Goal: Task Accomplishment & Management: Manage account settings

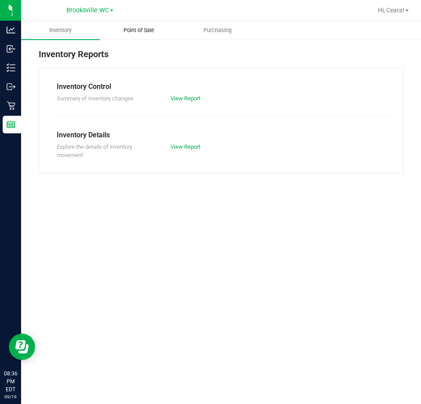
click at [139, 29] on span "Point of Sale" at bounding box center [139, 30] width 55 height 8
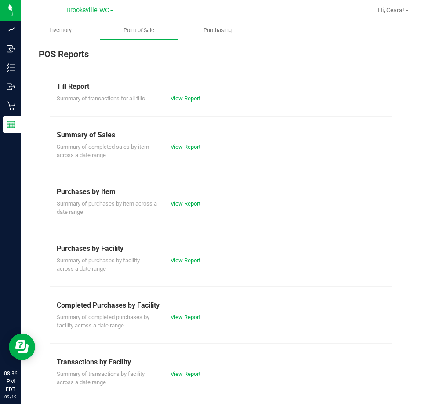
click at [184, 99] on link "View Report" at bounding box center [186, 98] width 30 height 7
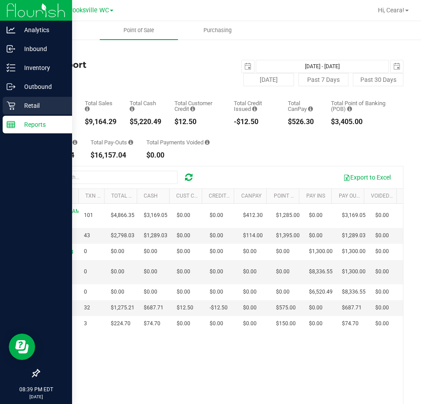
click at [15, 103] on icon at bounding box center [11, 105] width 9 height 9
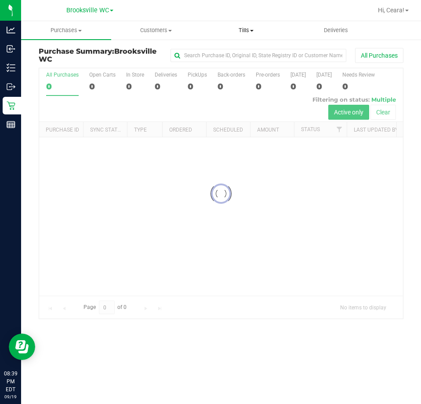
drag, startPoint x: 232, startPoint y: 29, endPoint x: 229, endPoint y: 39, distance: 10.7
click at [232, 28] on span "Tills" at bounding box center [246, 30] width 89 height 8
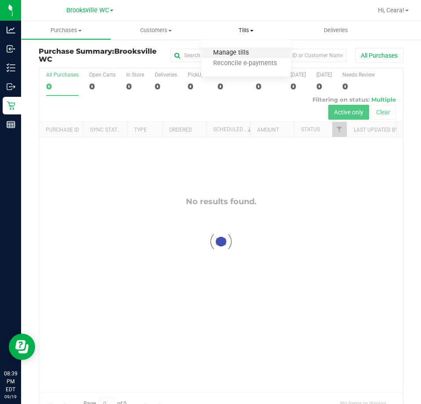
click at [235, 49] on span "Manage tills" at bounding box center [231, 52] width 59 height 7
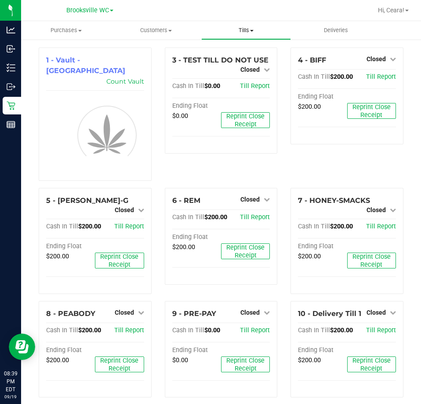
click at [247, 36] on uib-tab-heading "Tills Manage tills Reconcile e-payments" at bounding box center [246, 31] width 89 height 18
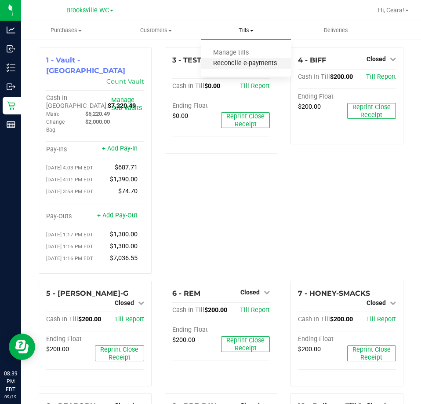
click at [246, 64] on span "Reconcile e-payments" at bounding box center [246, 63] width 88 height 7
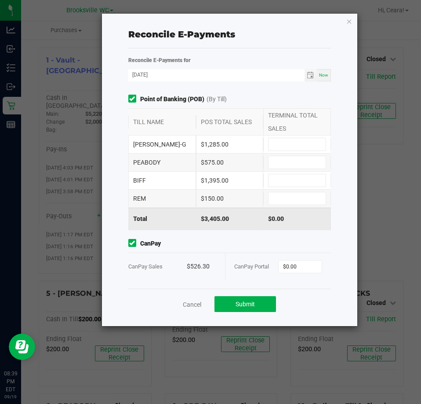
click at [165, 260] on div "CanPay Sales" at bounding box center [157, 266] width 59 height 27
drag, startPoint x: 222, startPoint y: 232, endPoint x: 222, endPoint y: 218, distance: 13.6
click at [222, 232] on div "Point of Banking (POB) (By Till) TILL NAME POS TOTAL SALES TERMINAL TOTAL SALES…" at bounding box center [230, 192] width 216 height 194
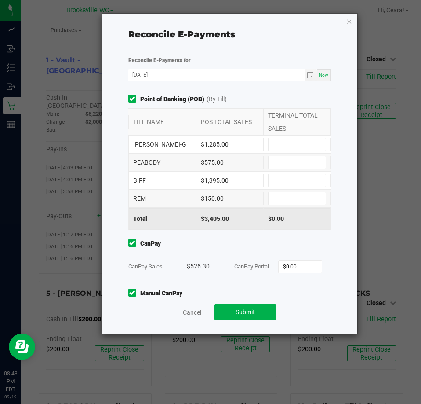
click at [305, 136] on div "[PERSON_NAME]-G $1,285.00" at bounding box center [229, 145] width 203 height 18
drag, startPoint x: 313, startPoint y: 150, endPoint x: 310, endPoint y: 156, distance: 7.3
click at [310, 156] on div "[PERSON_NAME]-G $1,285.00 PEABODY $575.00 BIFF $1,395.00 REM $150.00" at bounding box center [229, 172] width 203 height 72
type input "$1,285.00"
type input "$575.00"
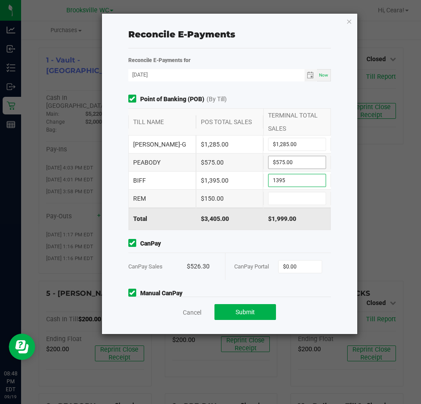
type input "$1,395.00"
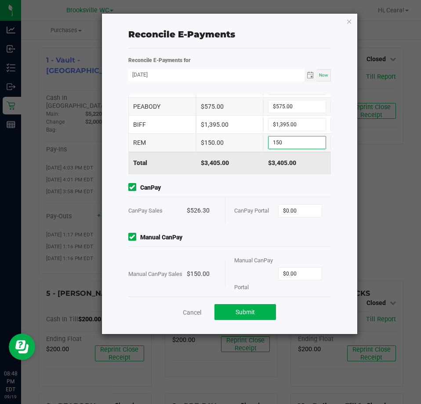
scroll to position [67, 0]
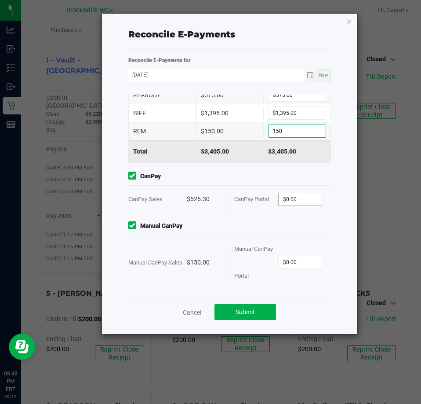
type input "$150.00"
type input "$526.30"
type input "$150.00"
click at [220, 221] on span "Manual CanPay" at bounding box center [229, 225] width 203 height 9
click at [254, 312] on span "Submit" at bounding box center [245, 311] width 19 height 7
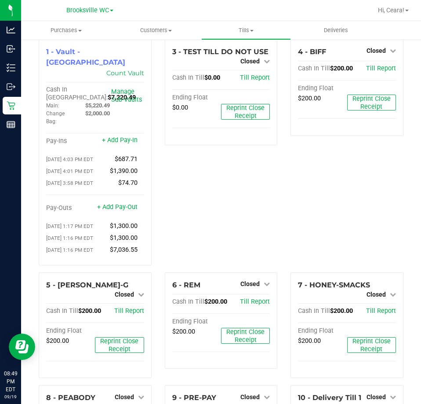
scroll to position [7, 0]
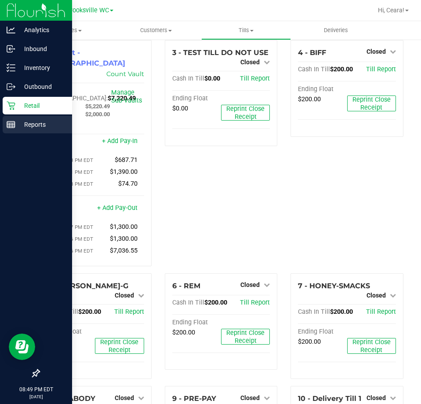
click at [17, 122] on p "Reports" at bounding box center [41, 124] width 53 height 11
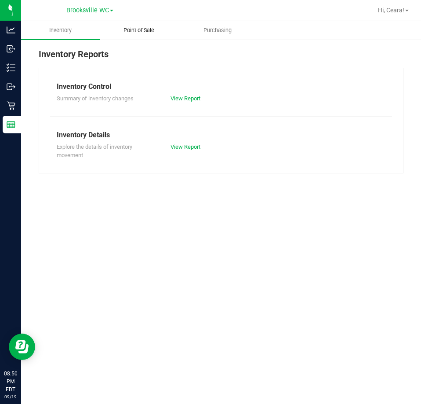
click at [150, 26] on span "Point of Sale" at bounding box center [139, 30] width 55 height 8
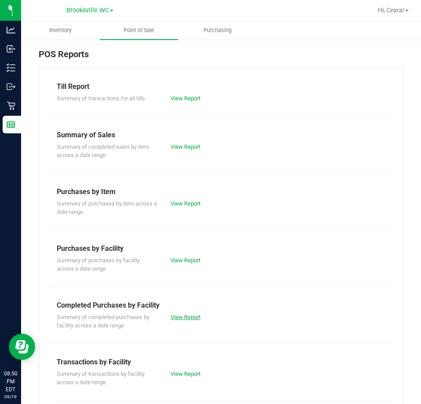
click at [193, 316] on link "View Report" at bounding box center [186, 317] width 30 height 7
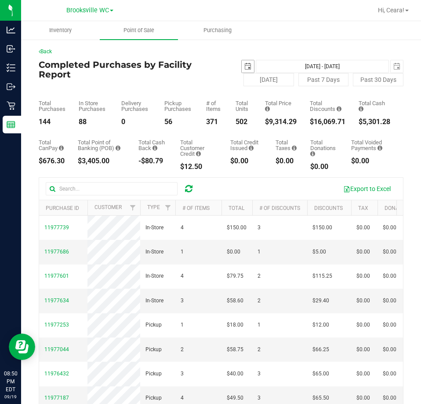
click at [242, 66] on span "select" at bounding box center [248, 66] width 12 height 12
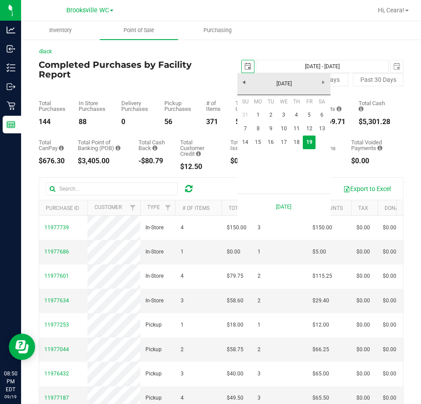
scroll to position [0, 22]
click at [260, 142] on link "15" at bounding box center [258, 143] width 13 height 14
type input "[DATE]"
type input "[DATE] - [DATE]"
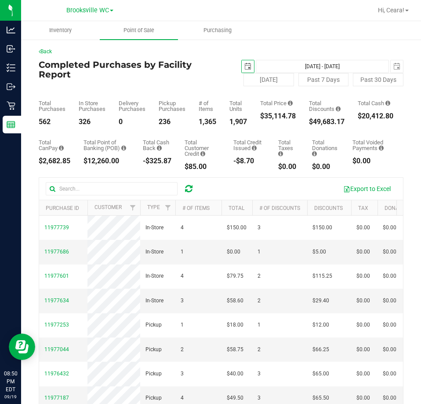
click at [248, 68] on span "select" at bounding box center [248, 66] width 12 height 12
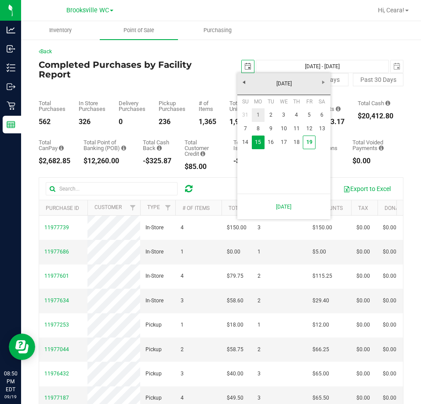
click at [260, 114] on link "1" at bounding box center [258, 115] width 13 height 14
type input "[DATE]"
type input "[DATE] - [DATE]"
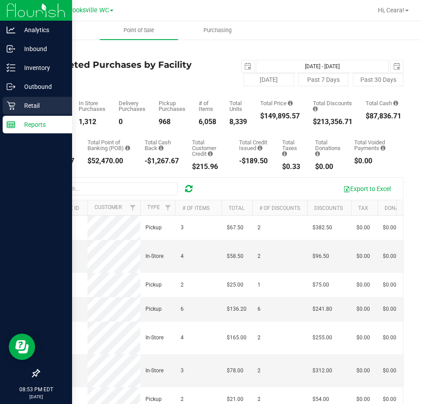
click at [11, 110] on div "Retail" at bounding box center [38, 106] width 70 height 18
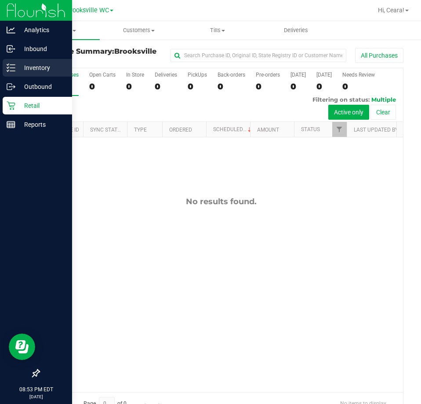
click at [56, 67] on p "Inventory" at bounding box center [41, 67] width 53 height 11
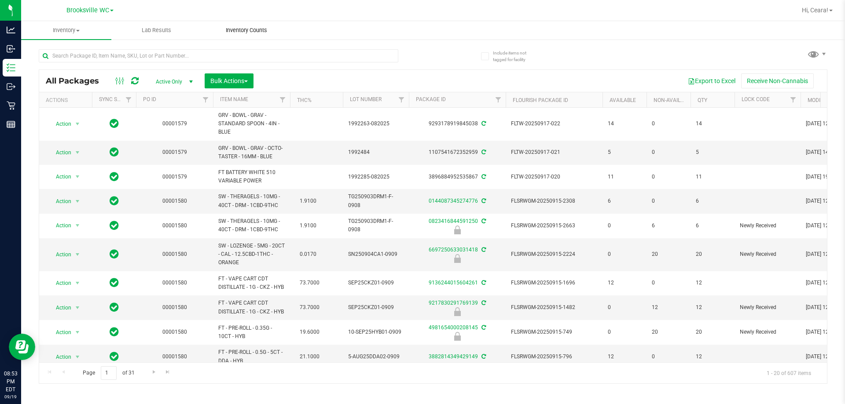
click at [245, 33] on span "Inventory Counts" at bounding box center [246, 30] width 65 height 8
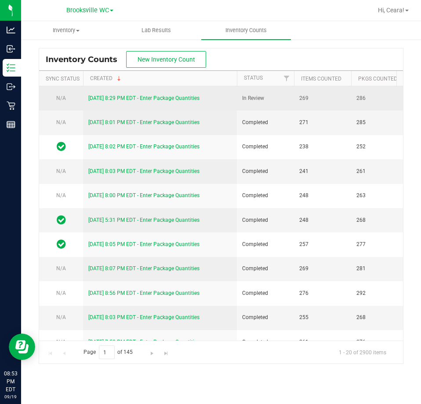
click at [164, 97] on link "[DATE] 8:29 PM EDT - Enter Package Quantities" at bounding box center [143, 98] width 111 height 6
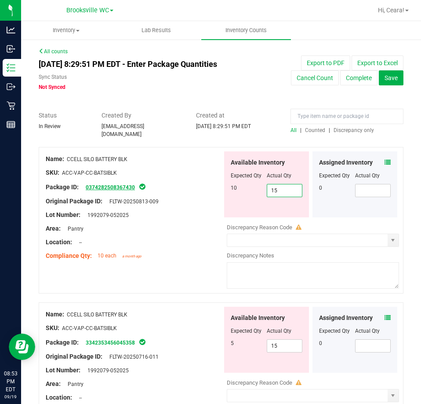
drag, startPoint x: 292, startPoint y: 190, endPoint x: 122, endPoint y: 182, distance: 170.5
click at [123, 182] on div "Name: CCELL SILO BATTERY BLK SKU: ACC-VAP-CC-BATSIBLK Package ID: 0374282508367…" at bounding box center [221, 220] width 365 height 147
type input "10"
click at [198, 251] on div "Compliance Qty: 10 each a month ago" at bounding box center [134, 255] width 177 height 9
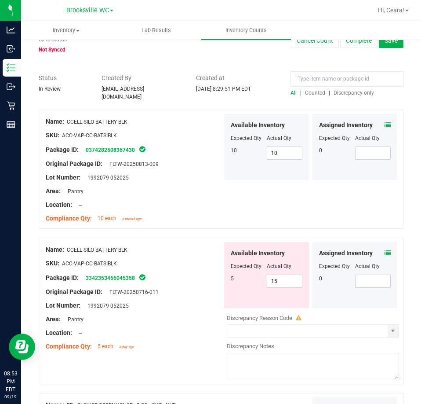
scroll to position [88, 0]
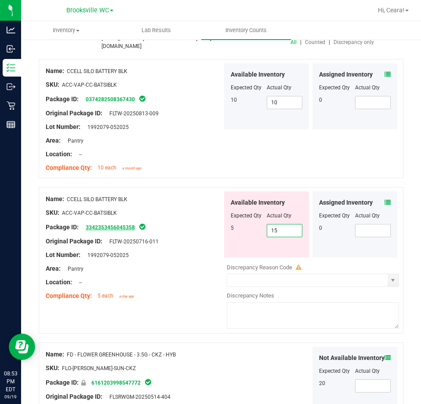
drag, startPoint x: 218, startPoint y: 222, endPoint x: 106, endPoint y: 221, distance: 112.6
click at [105, 221] on div "Name: CCELL SILO BATTERY BLK SKU: ACC-VAP-CC-BATSIBLK Package ID: 3342353456045…" at bounding box center [221, 260] width 365 height 147
type input "5"
click at [150, 222] on div "Package ID: 3342353456045358" at bounding box center [134, 227] width 177 height 11
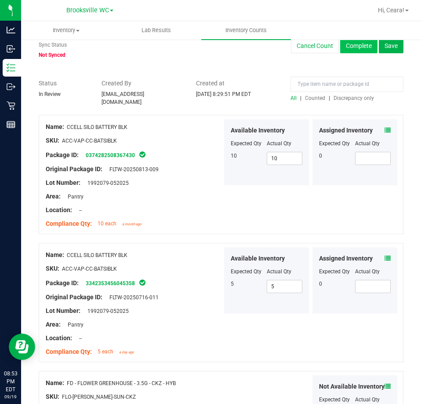
scroll to position [0, 0]
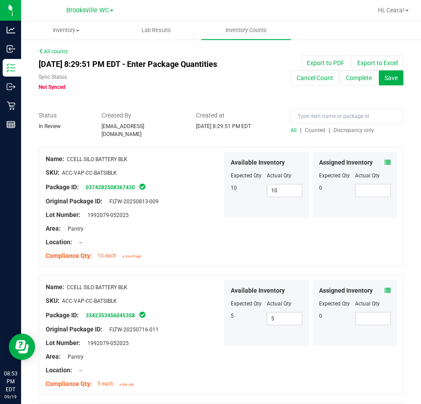
click at [362, 138] on div at bounding box center [221, 142] width 365 height 9
click at [352, 138] on div at bounding box center [221, 142] width 365 height 9
click at [356, 132] on span "Discrepancy only" at bounding box center [354, 130] width 40 height 6
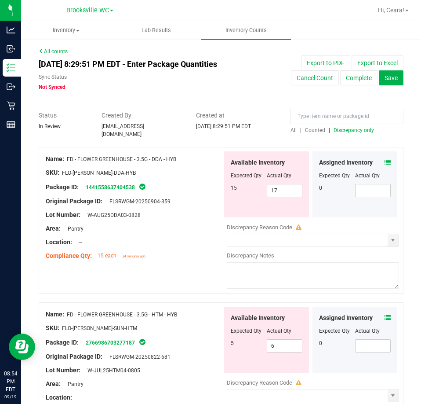
click at [385, 156] on div "Assigned Inventory Expected Qty Actual Qty 0" at bounding box center [355, 184] width 85 height 66
click at [385, 159] on icon at bounding box center [388, 162] width 6 height 6
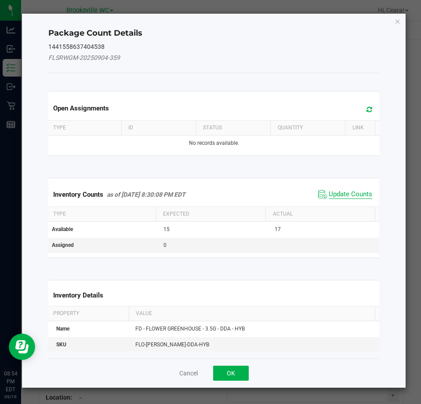
click at [341, 191] on span "Update Counts" at bounding box center [351, 194] width 44 height 9
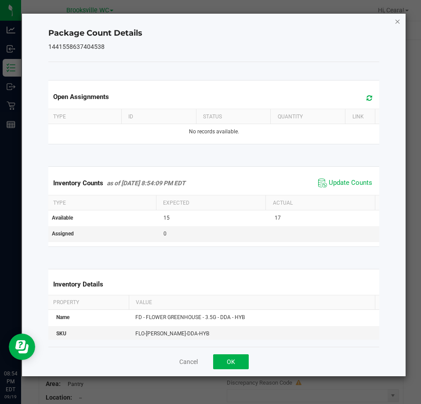
click at [399, 22] on icon "Close" at bounding box center [398, 21] width 6 height 11
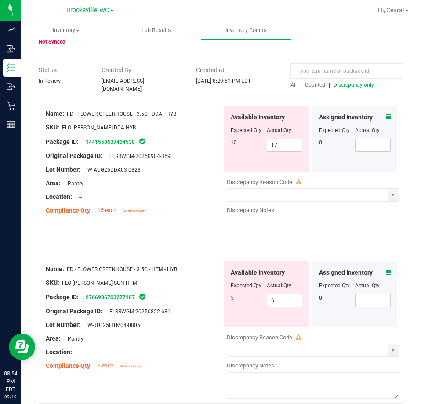
scroll to position [88, 0]
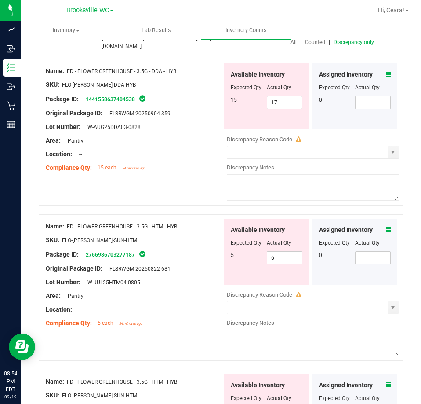
click at [385, 227] on icon at bounding box center [388, 230] width 6 height 6
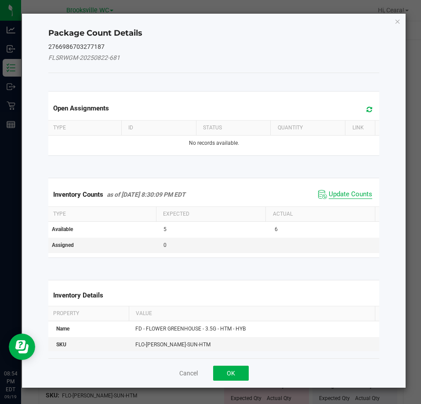
click at [333, 194] on span "Update Counts" at bounding box center [351, 194] width 44 height 9
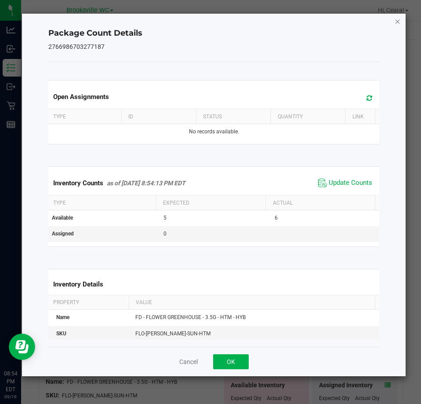
click at [398, 24] on icon "Close" at bounding box center [398, 21] width 6 height 11
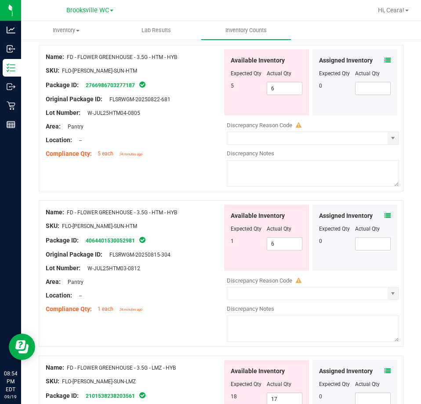
scroll to position [264, 0]
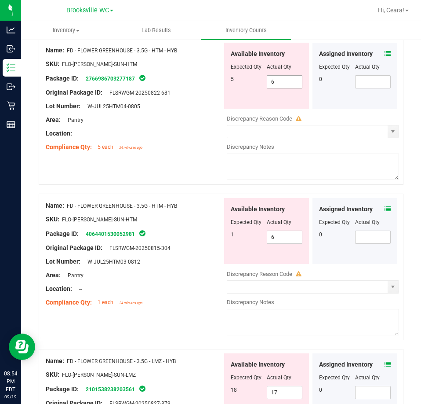
drag, startPoint x: 261, startPoint y: 76, endPoint x: 124, endPoint y: 78, distance: 136.9
click at [124, 78] on div "Name: FD - FLOWER GREENHOUSE - 3.5G - HTM - HYB SKU: FLO-[PERSON_NAME]-SUN-HTM …" at bounding box center [221, 111] width 365 height 147
type input "5"
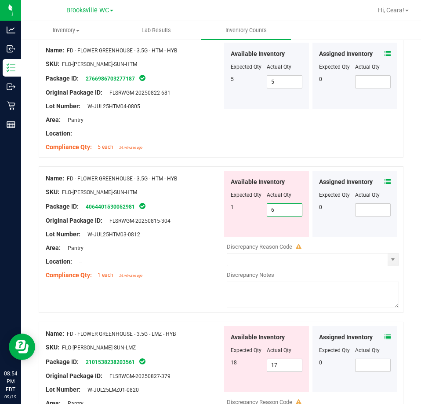
drag, startPoint x: 282, startPoint y: 227, endPoint x: 228, endPoint y: 227, distance: 54.1
click at [231, 229] on div "Available Inventory Expected Qty Actual Qty 1 6 6" at bounding box center [266, 204] width 85 height 66
type input "1"
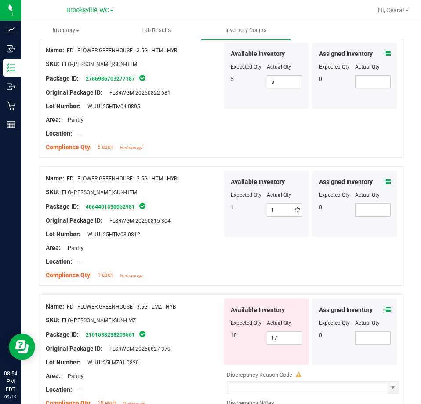
click at [198, 201] on div "Package ID: 4064401530052981" at bounding box center [134, 206] width 177 height 11
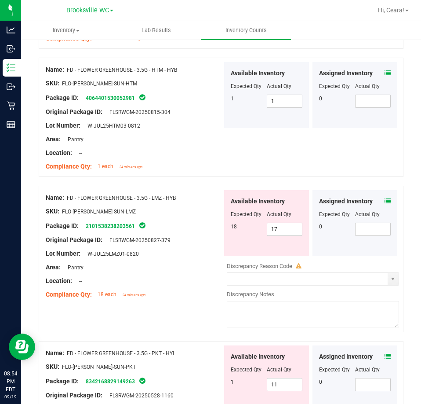
scroll to position [440, 0]
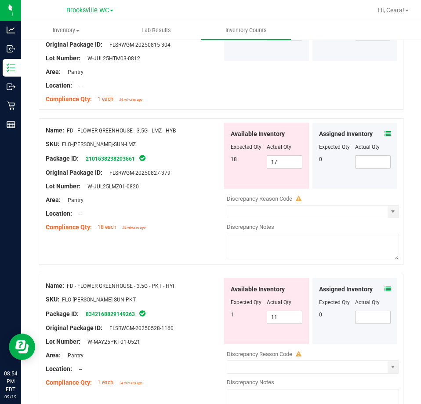
click at [385, 131] on icon at bounding box center [388, 134] width 6 height 6
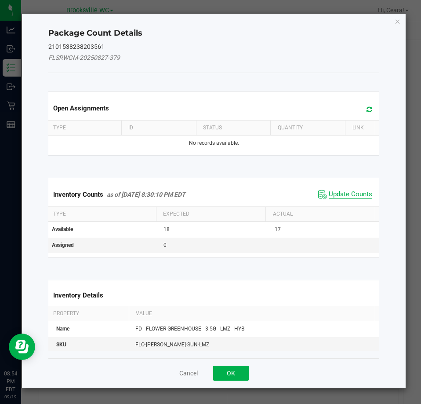
click at [354, 195] on span "Update Counts" at bounding box center [351, 194] width 44 height 9
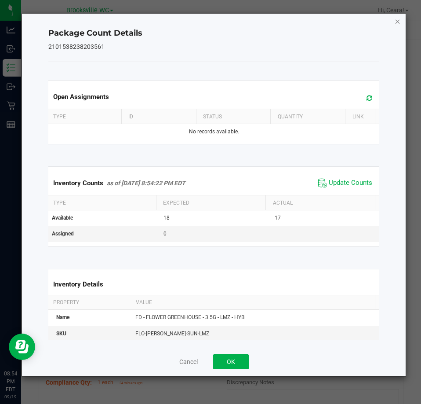
click at [395, 22] on icon "Close" at bounding box center [398, 21] width 6 height 11
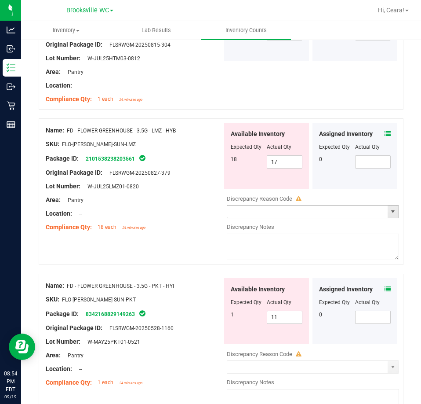
scroll to position [572, 0]
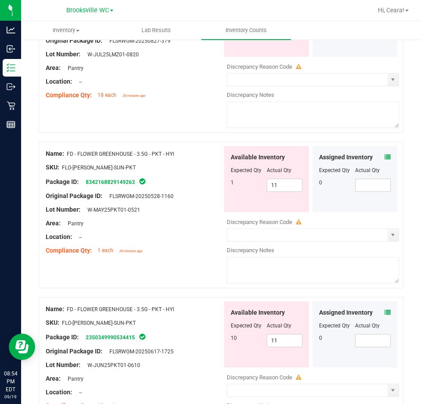
click at [385, 154] on icon at bounding box center [388, 157] width 6 height 6
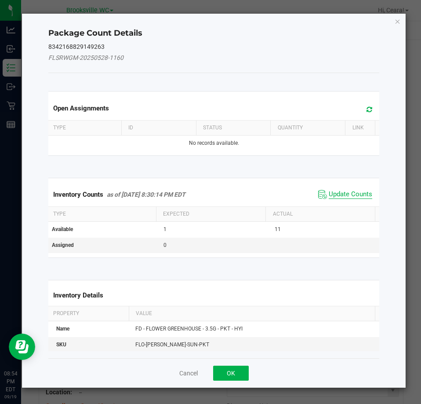
click at [329, 194] on span "Update Counts" at bounding box center [351, 194] width 44 height 9
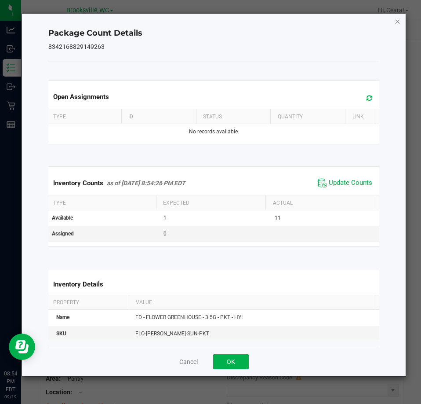
click at [398, 22] on icon "Close" at bounding box center [398, 21] width 6 height 11
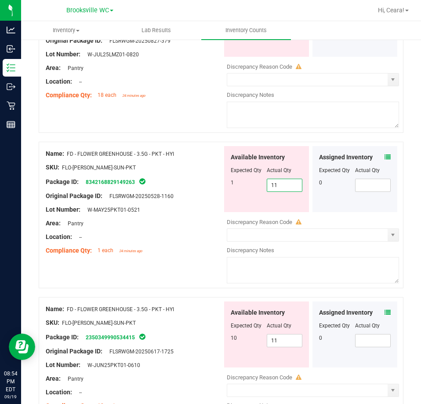
drag, startPoint x: 281, startPoint y: 183, endPoint x: 40, endPoint y: 213, distance: 243.0
click at [40, 212] on div "Name: FD - FLOWER GREENHOUSE - 3.5G - PKT - HYI SKU: FLO-[PERSON_NAME]-SUN-PKT …" at bounding box center [221, 215] width 365 height 147
type input "1"
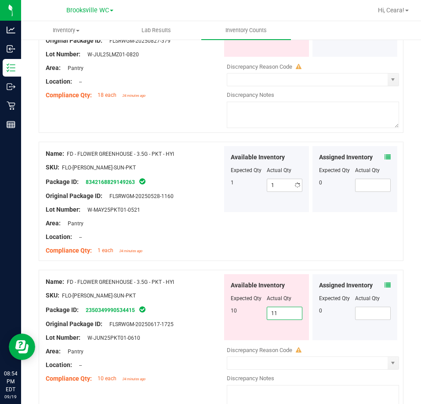
drag, startPoint x: 277, startPoint y: 333, endPoint x: 187, endPoint y: 276, distance: 106.7
click at [176, 320] on div "Name: FD - FLOWER GREENHOUSE - 3.5G - PKT - HYI SKU: FLO-[PERSON_NAME]-SUN-PKT …" at bounding box center [221, 343] width 365 height 147
drag, startPoint x: 286, startPoint y: 311, endPoint x: 191, endPoint y: 304, distance: 94.8
click at [191, 305] on div "Name: FD - FLOWER GREENHOUSE - 3.5G - PKT - HYI SKU: FLO-[PERSON_NAME]-SUN-PKT …" at bounding box center [221, 343] width 365 height 147
type input "10"
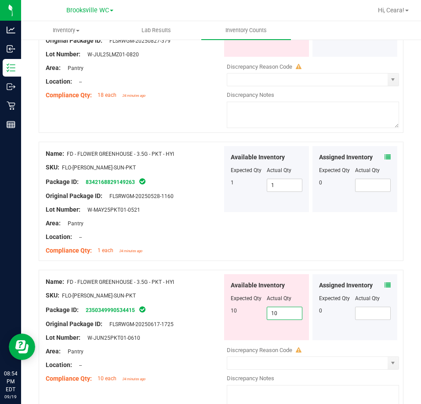
type input "10"
click at [195, 247] on div "Compliance Qty: 1 each 24 minutes ago" at bounding box center [134, 250] width 177 height 9
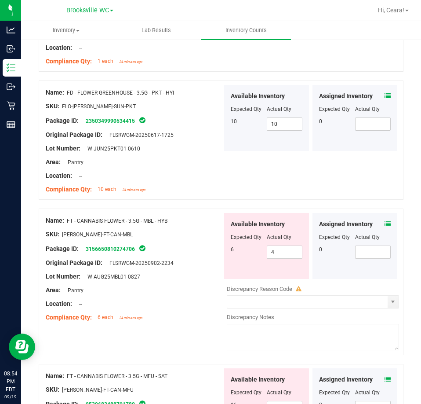
scroll to position [880, 0]
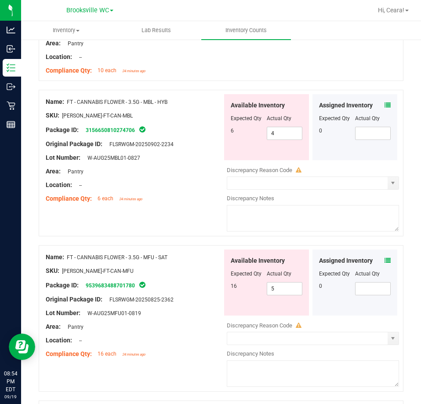
click at [385, 102] on icon at bounding box center [388, 105] width 6 height 6
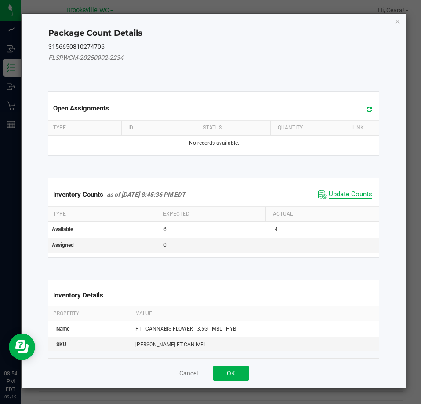
click at [348, 195] on span "Update Counts" at bounding box center [351, 194] width 44 height 9
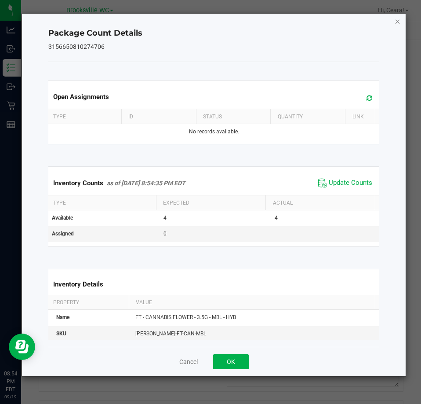
click at [399, 22] on icon "Close" at bounding box center [398, 21] width 6 height 11
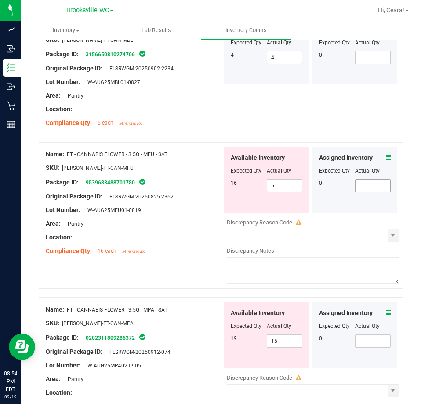
scroll to position [968, 0]
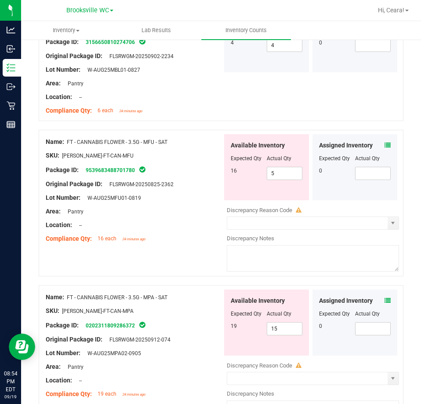
click at [385, 142] on icon at bounding box center [388, 145] width 6 height 6
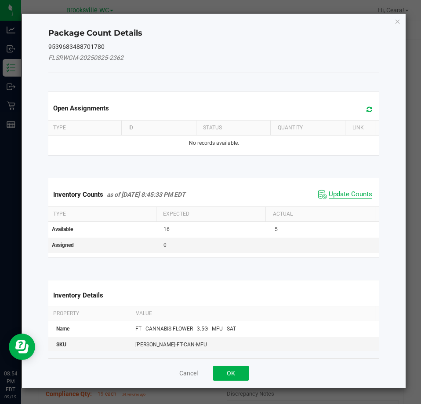
click at [356, 194] on span "Update Counts" at bounding box center [351, 194] width 44 height 9
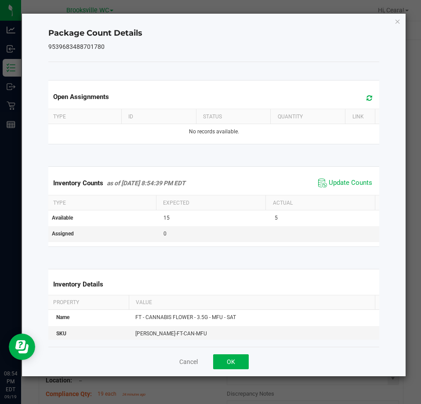
click at [399, 22] on icon "Close" at bounding box center [398, 21] width 6 height 11
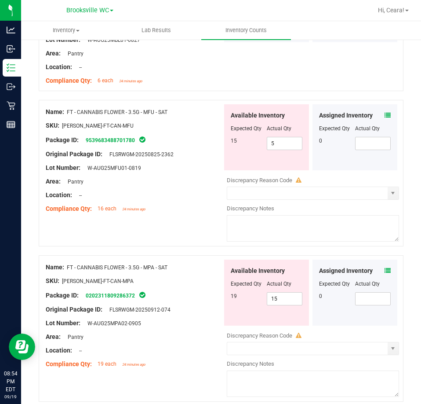
scroll to position [1012, 0]
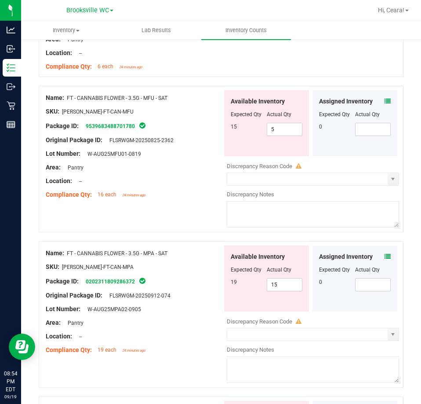
click at [385, 253] on icon at bounding box center [388, 256] width 6 height 6
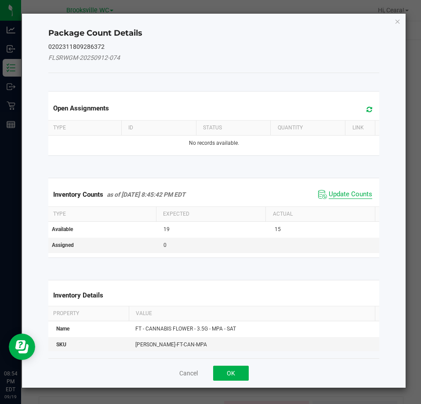
click at [345, 192] on span "Update Counts" at bounding box center [351, 194] width 44 height 9
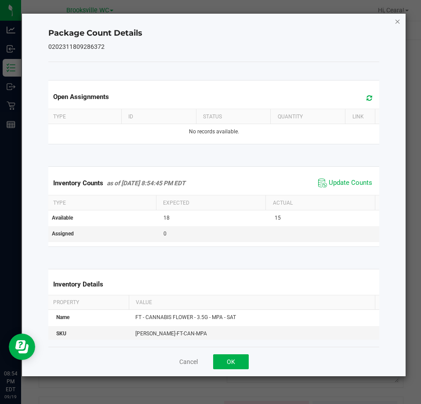
click at [397, 21] on icon "Close" at bounding box center [398, 21] width 6 height 11
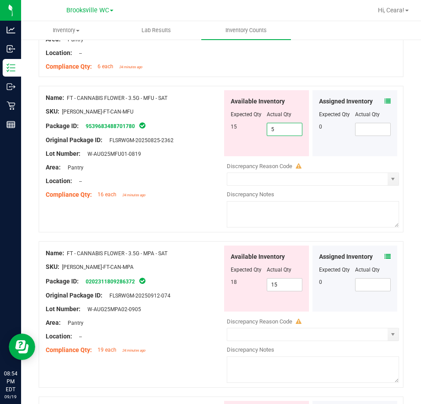
drag, startPoint x: 289, startPoint y: 129, endPoint x: 169, endPoint y: 138, distance: 120.0
click at [187, 133] on div "Name: FT - CANNABIS FLOWER - 3.5G - MFU - SAT SKU: [PERSON_NAME]-FT-CAN-MFU Pac…" at bounding box center [221, 159] width 365 height 147
type input "15"
click at [194, 199] on div "Name: FT - CANNABIS FLOWER - 3.5G - MFU - SAT SKU: [PERSON_NAME]-FT-CAN-MFU Pac…" at bounding box center [221, 159] width 365 height 147
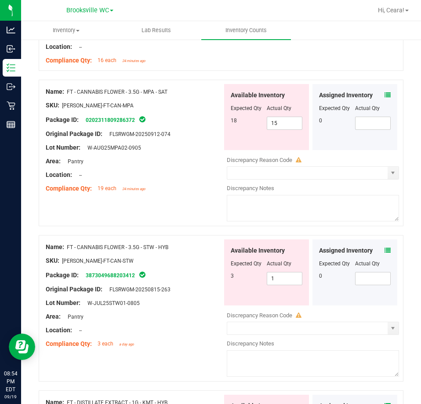
scroll to position [1188, 0]
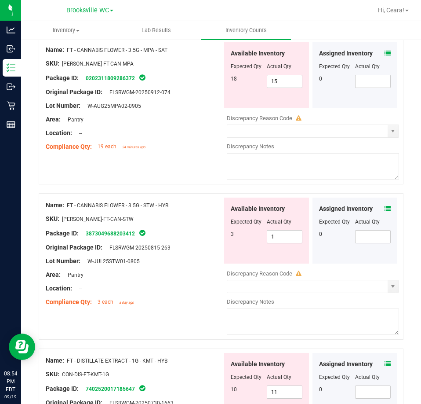
click at [385, 205] on icon at bounding box center [388, 208] width 6 height 6
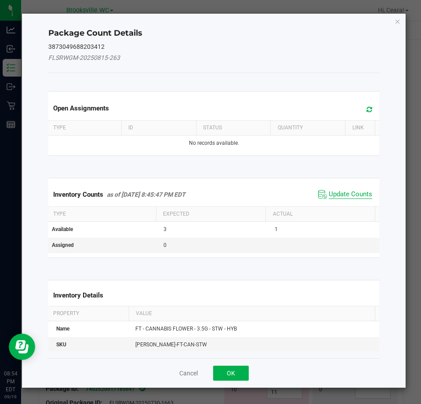
click at [348, 194] on span "Update Counts" at bounding box center [351, 194] width 44 height 9
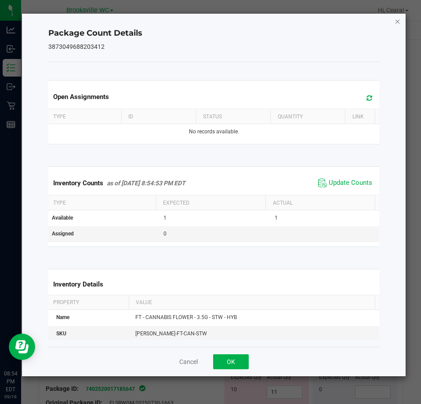
click at [396, 23] on icon "Close" at bounding box center [398, 21] width 6 height 11
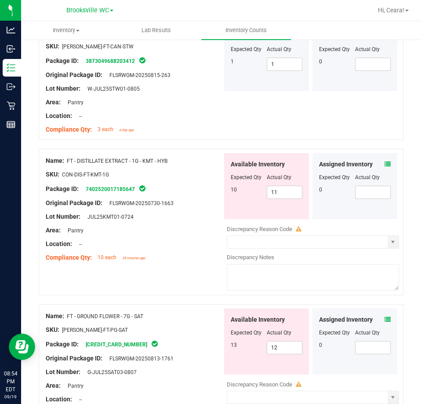
scroll to position [1364, 0]
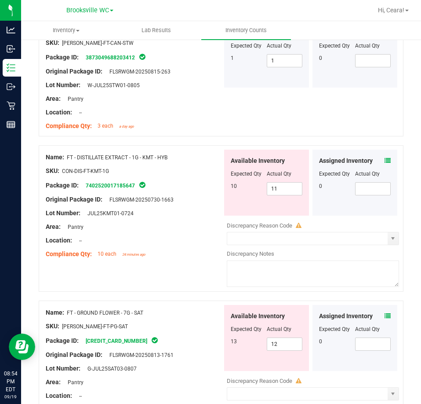
click at [385, 159] on icon at bounding box center [388, 161] width 6 height 6
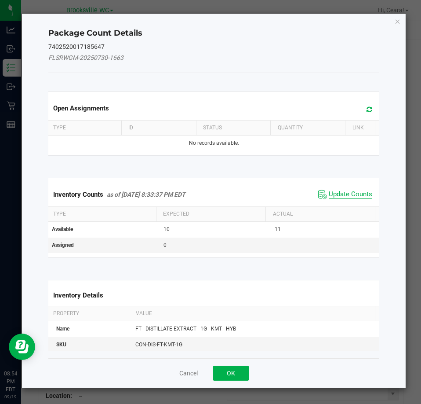
click at [345, 194] on span "Update Counts" at bounding box center [351, 194] width 44 height 9
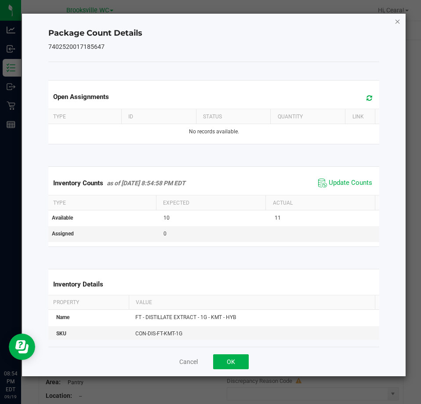
click at [398, 24] on icon "Close" at bounding box center [398, 21] width 6 height 11
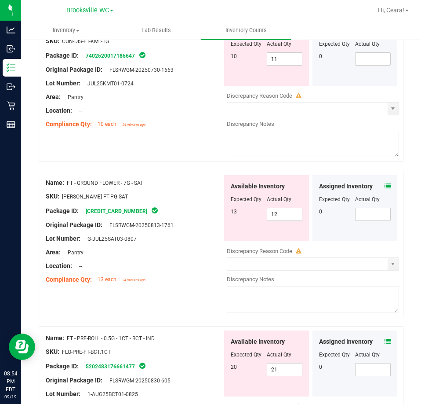
scroll to position [1540, 0]
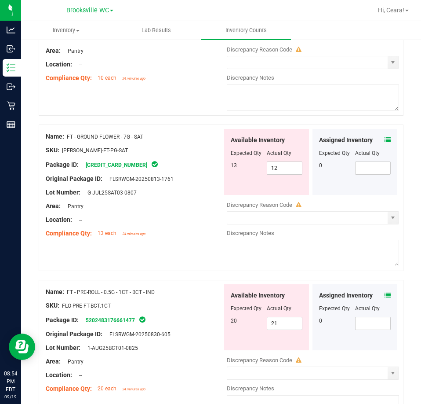
click at [385, 137] on icon at bounding box center [388, 140] width 6 height 6
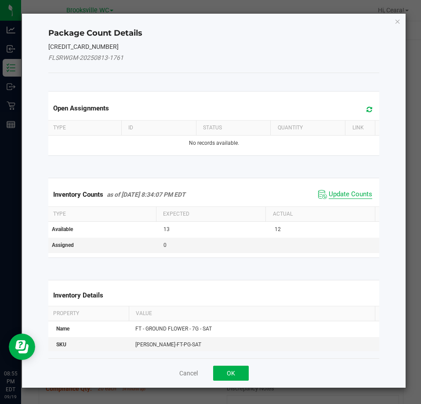
click at [341, 194] on span "Update Counts" at bounding box center [351, 194] width 44 height 9
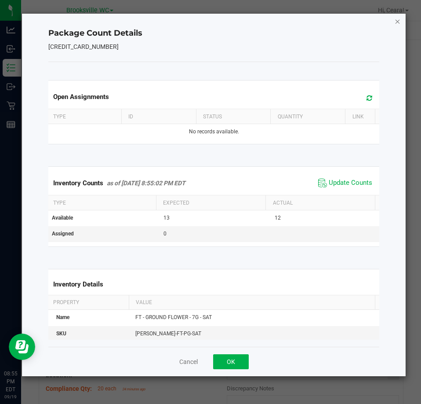
click at [399, 23] on icon "Close" at bounding box center [398, 21] width 6 height 11
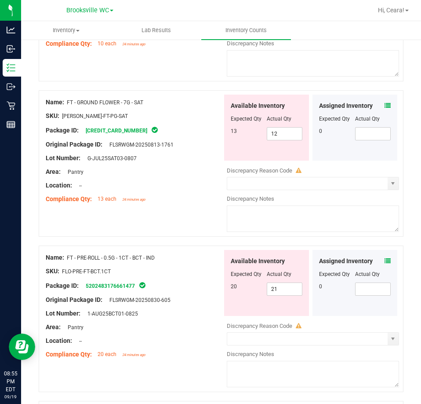
scroll to position [1628, 0]
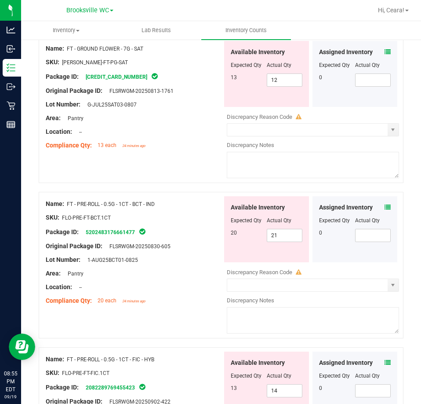
click at [385, 204] on icon at bounding box center [388, 207] width 6 height 6
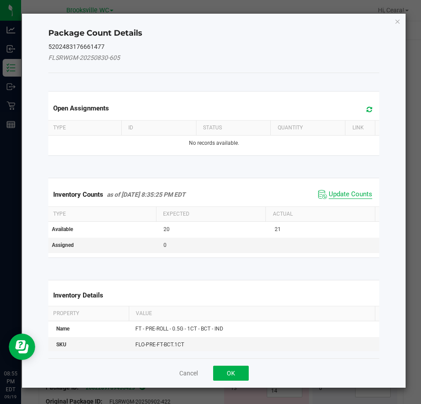
click at [343, 195] on span "Update Counts" at bounding box center [351, 194] width 44 height 9
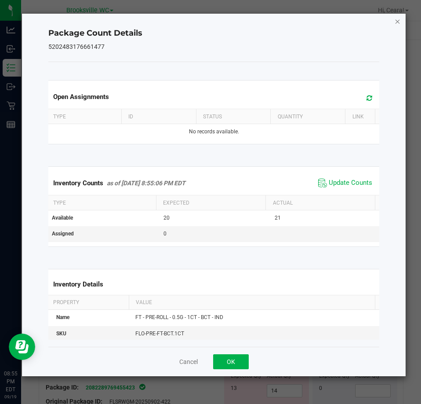
click at [395, 22] on icon "Close" at bounding box center [398, 21] width 6 height 11
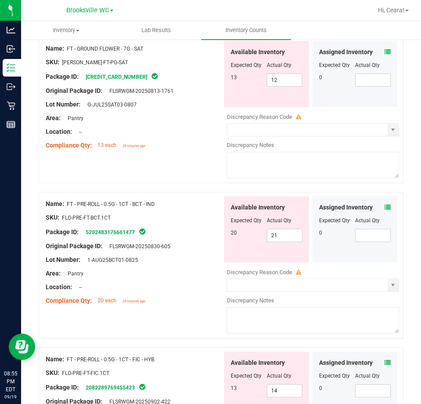
scroll to position [1760, 0]
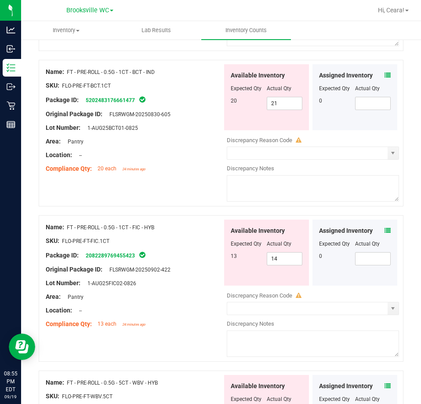
click at [385, 227] on icon at bounding box center [388, 230] width 6 height 6
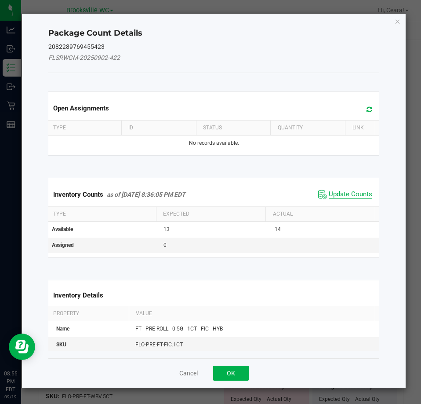
click at [337, 191] on span "Update Counts" at bounding box center [351, 194] width 44 height 9
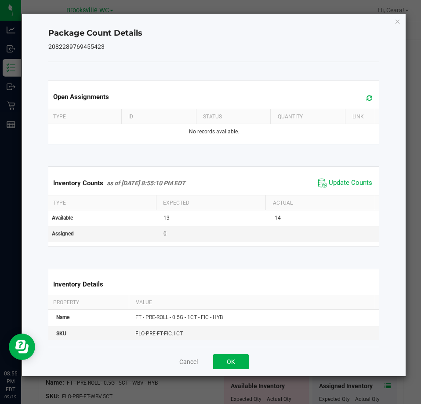
click at [396, 28] on div "Package Count Details 2082289769455423 Open Assignments Type ID Status Quantity…" at bounding box center [214, 195] width 385 height 363
click at [397, 24] on icon "Close" at bounding box center [398, 21] width 6 height 11
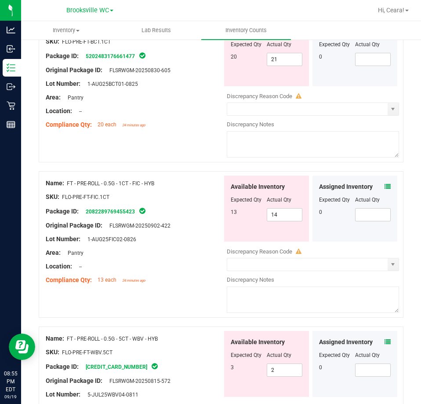
scroll to position [1848, 0]
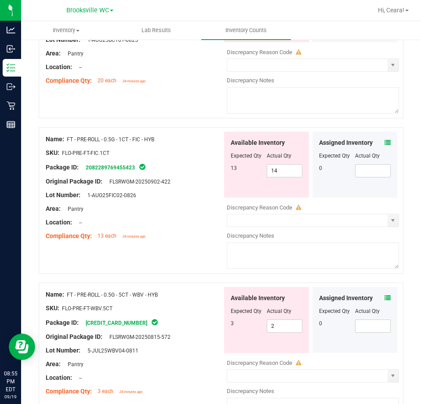
click at [385, 295] on icon at bounding box center [388, 298] width 6 height 6
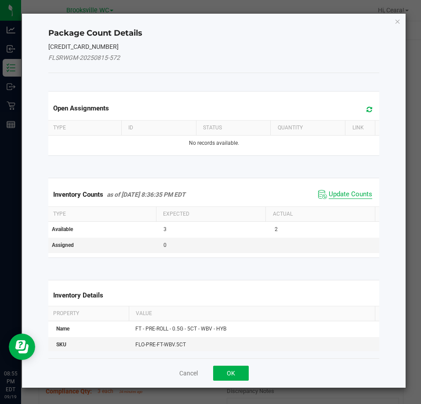
click at [337, 194] on span "Update Counts" at bounding box center [351, 194] width 44 height 9
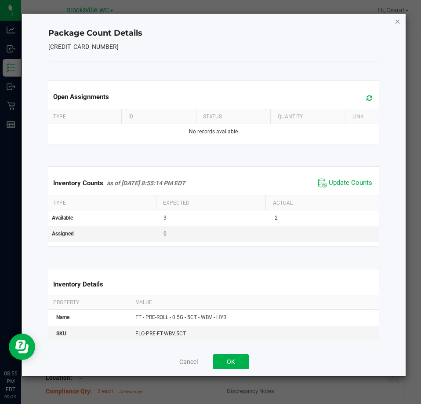
click at [399, 24] on icon "Close" at bounding box center [398, 21] width 6 height 11
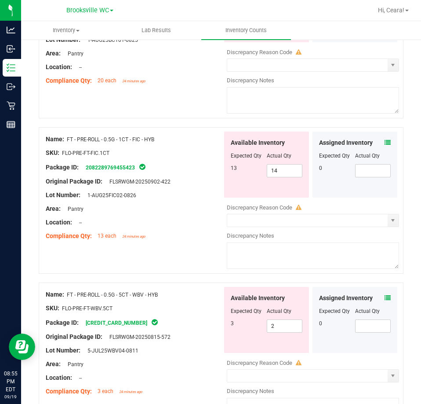
scroll to position [1980, 0]
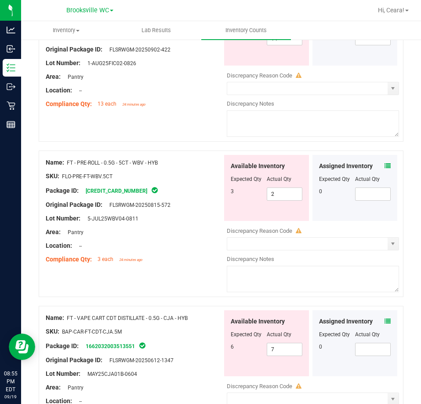
click at [385, 318] on icon at bounding box center [388, 321] width 6 height 6
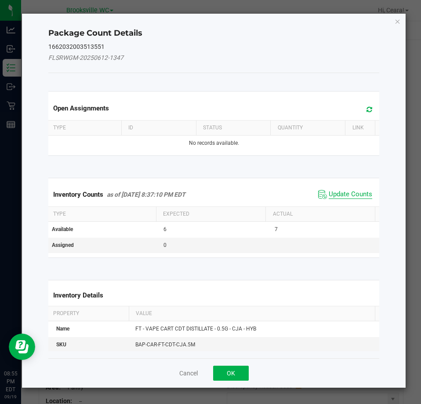
click at [336, 198] on span "Update Counts" at bounding box center [351, 194] width 44 height 9
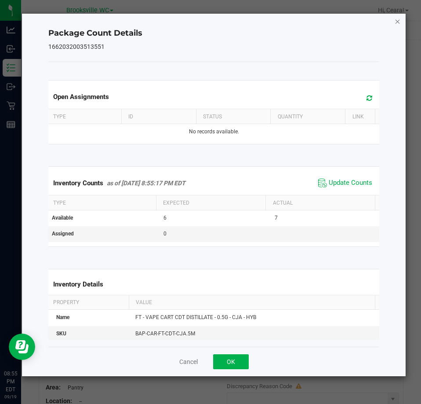
click at [401, 17] on icon "Close" at bounding box center [398, 21] width 6 height 11
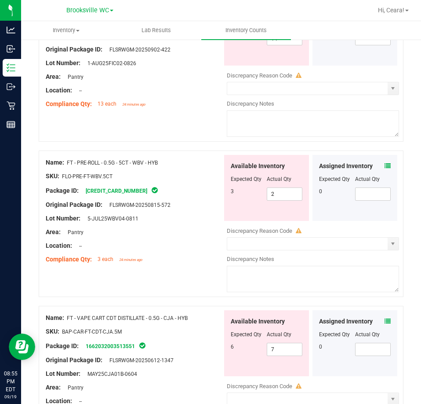
scroll to position [1716, 0]
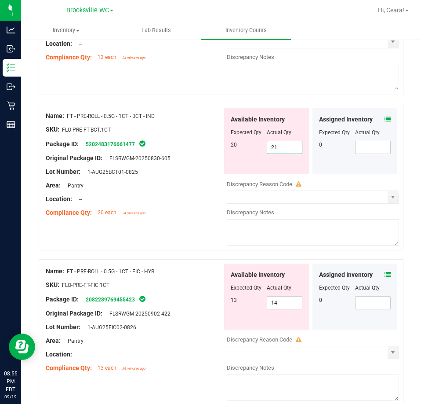
drag, startPoint x: 276, startPoint y: 142, endPoint x: 173, endPoint y: 125, distance: 104.4
click at [175, 127] on div "Name: FT - PRE-ROLL - 0.5G - 1CT - BCT - IND SKU: FLO-PRE-FT-BCT.1CT Package ID…" at bounding box center [221, 177] width 365 height 147
type input "20"
click at [172, 125] on div "SKU: FLO-PRE-FT-BCT.1CT" at bounding box center [134, 129] width 177 height 9
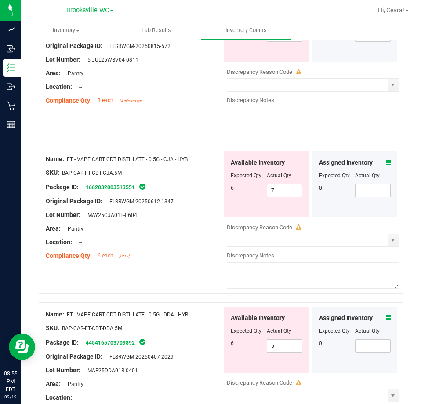
scroll to position [2112, 0]
click at [385, 160] on icon at bounding box center [388, 162] width 6 height 6
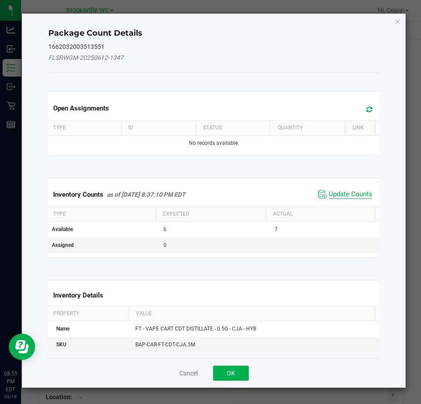
click at [352, 191] on span "Update Counts" at bounding box center [351, 194] width 44 height 9
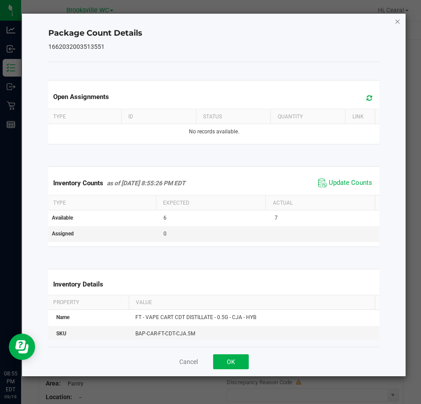
click at [401, 23] on icon "Close" at bounding box center [398, 21] width 6 height 11
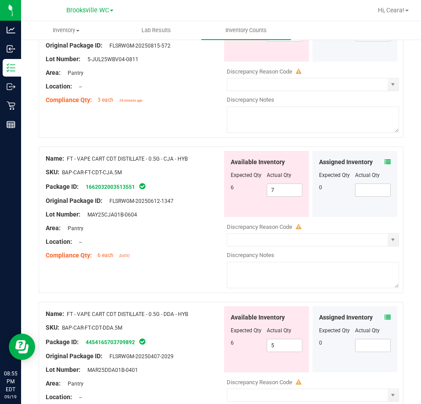
click at [385, 314] on icon at bounding box center [388, 317] width 6 height 6
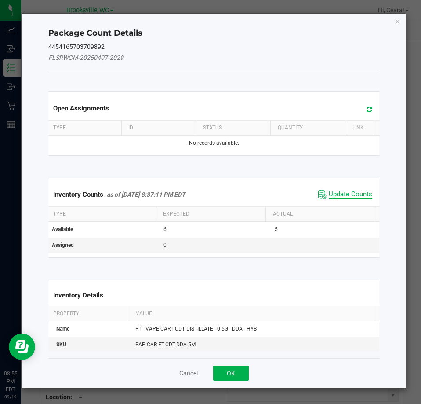
click at [346, 194] on span "Update Counts" at bounding box center [351, 194] width 44 height 9
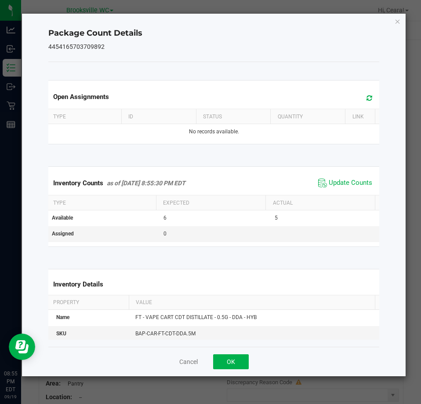
drag, startPoint x: 397, startPoint y: 20, endPoint x: 393, endPoint y: 33, distance: 14.2
click at [397, 20] on icon "Close" at bounding box center [398, 21] width 6 height 11
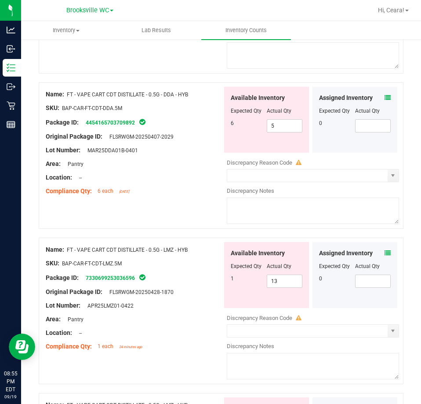
scroll to position [2376, 0]
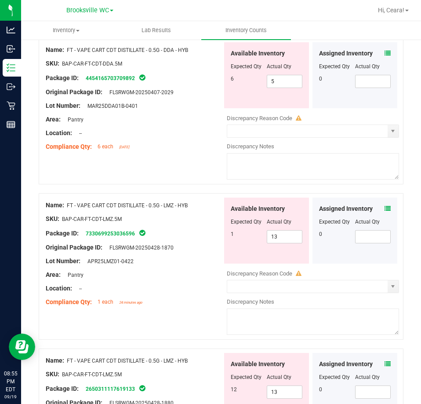
click at [385, 207] on icon at bounding box center [388, 208] width 6 height 6
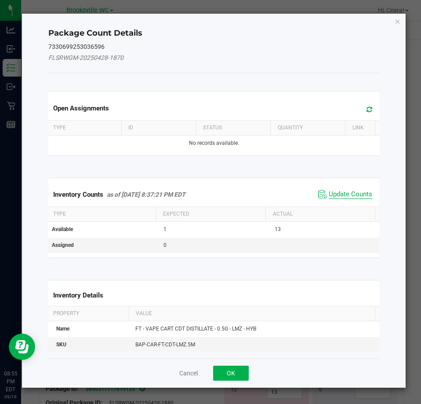
click at [350, 198] on span "Update Counts" at bounding box center [351, 194] width 44 height 9
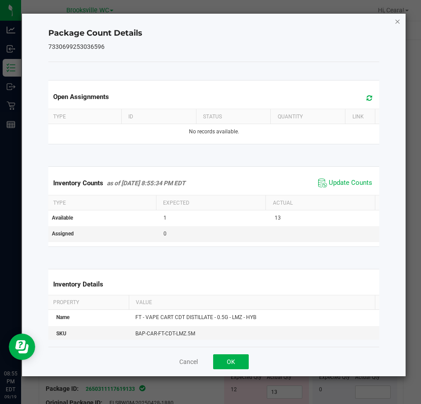
click at [397, 24] on icon "Close" at bounding box center [398, 21] width 6 height 11
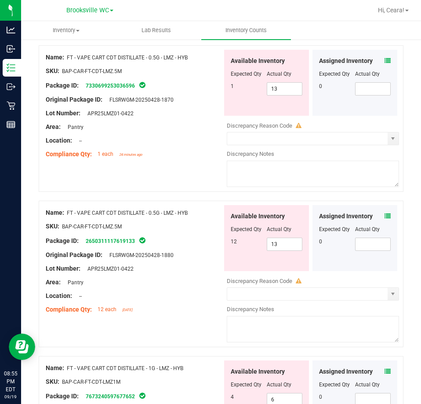
scroll to position [2552, 0]
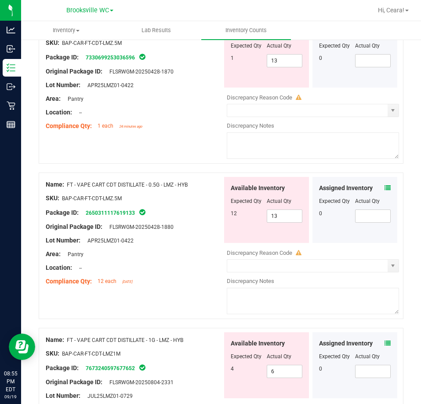
click at [385, 186] on icon at bounding box center [388, 188] width 6 height 6
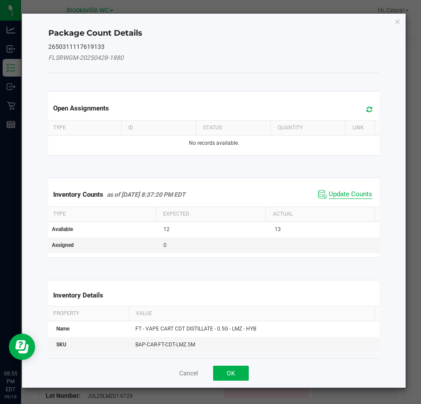
click at [331, 192] on span "Update Counts" at bounding box center [351, 194] width 44 height 9
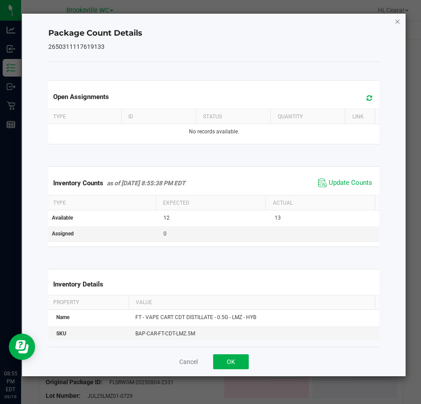
click at [399, 24] on icon "Close" at bounding box center [398, 21] width 6 height 11
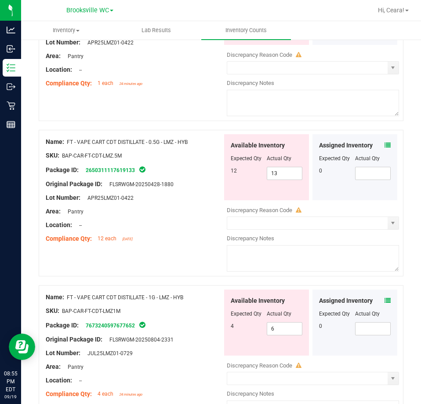
scroll to position [2657, 0]
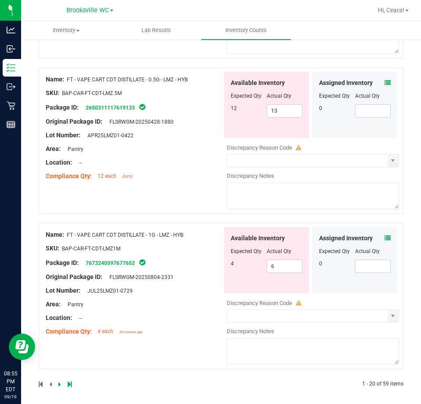
click at [385, 235] on icon at bounding box center [388, 238] width 6 height 6
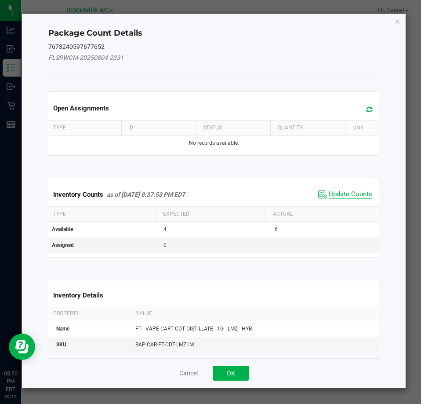
click at [345, 191] on span "Update Counts" at bounding box center [351, 194] width 44 height 9
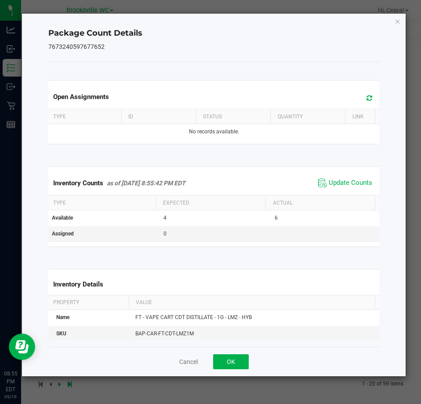
click at [396, 18] on icon "Close" at bounding box center [398, 21] width 6 height 11
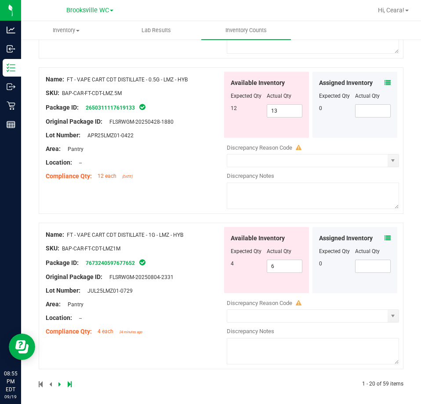
scroll to position [0, 0]
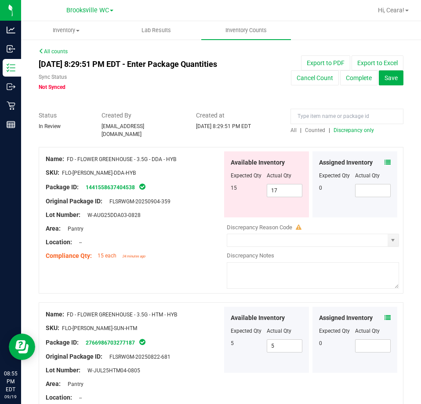
click at [360, 130] on span "Discrepancy only" at bounding box center [354, 130] width 40 height 6
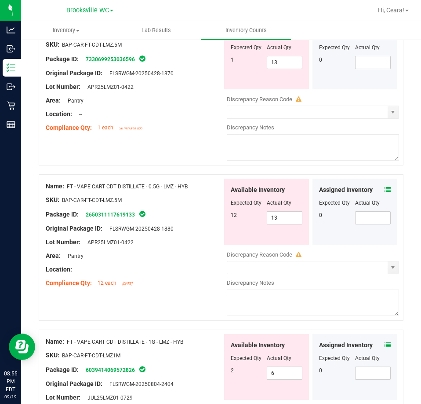
scroll to position [1408, 0]
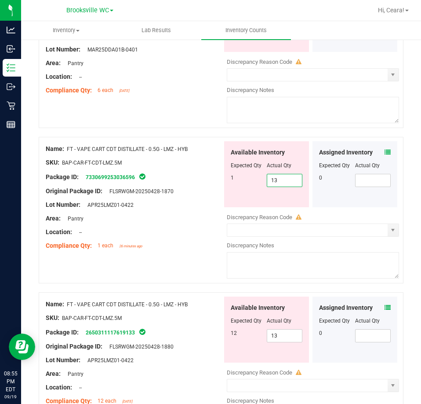
drag, startPoint x: 286, startPoint y: 179, endPoint x: 131, endPoint y: 227, distance: 161.7
click at [110, 186] on div "Name: FT - VAPE CART CDT DISTILLATE - 0.5G - LMZ - HYB SKU: BAP-CAR-FT-CDT-LMZ.…" at bounding box center [221, 210] width 365 height 147
type input "1"
drag, startPoint x: 298, startPoint y: 327, endPoint x: 282, endPoint y: 327, distance: 15.8
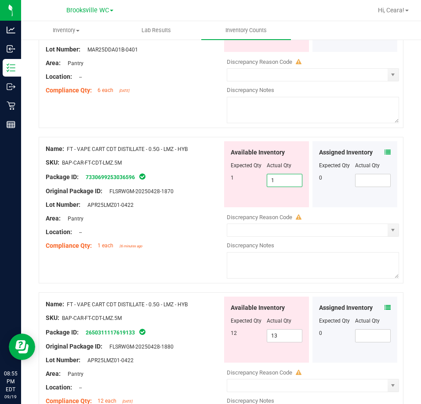
click at [282, 327] on div "Available Inventory Expected Qty Actual Qty 12 13 13" at bounding box center [266, 330] width 85 height 66
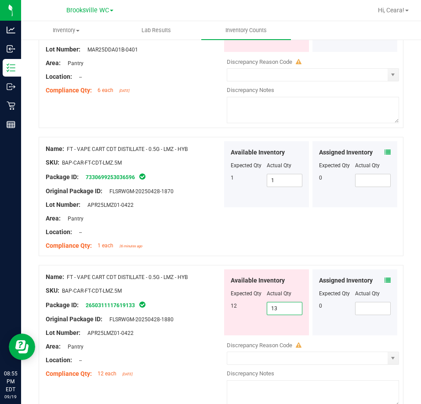
drag, startPoint x: 211, startPoint y: 294, endPoint x: 141, endPoint y: 282, distance: 71.0
click at [136, 288] on div "Name: FT - VAPE CART CDT DISTILLATE - 0.5G - LMZ - HYB SKU: BAP-CAR-FT-CDT-LMZ.…" at bounding box center [221, 338] width 365 height 147
type input "12"
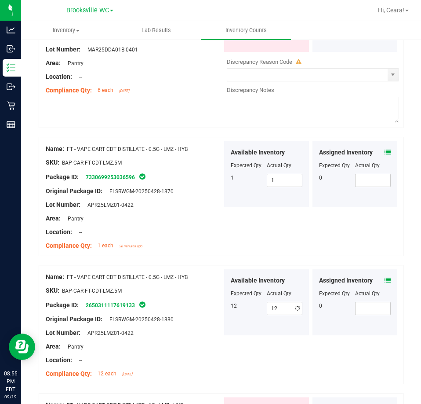
click at [172, 214] on div "Area: Pantry" at bounding box center [134, 218] width 177 height 9
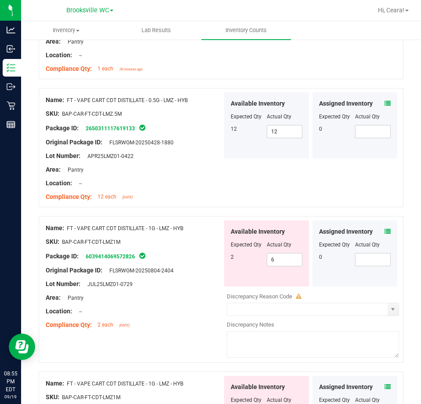
scroll to position [1672, 0]
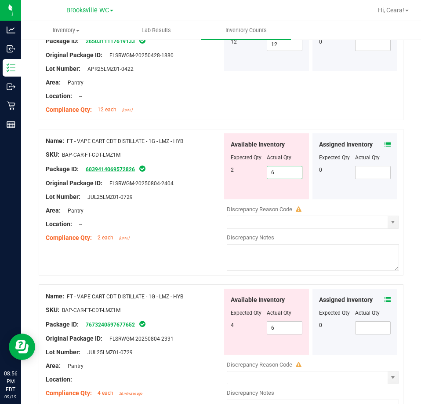
drag, startPoint x: 278, startPoint y: 169, endPoint x: 129, endPoint y: 168, distance: 148.7
click at [129, 168] on div "Name: FT - VAPE CART CDT DISTILLATE - 1G - LMZ - HYB SKU: BAP-CAR-FT-CDT-LMZ1M …" at bounding box center [221, 202] width 365 height 147
type input "2"
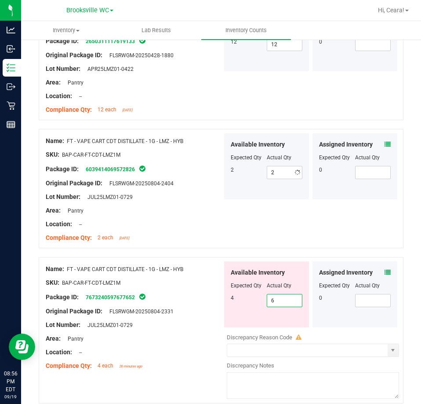
drag, startPoint x: 288, startPoint y: 322, endPoint x: 88, endPoint y: 316, distance: 200.7
click at [89, 317] on div "Name: FT - VAPE CART CDT DISTILLATE - 1G - LMZ - HYB SKU: BAP-CAR-FT-CDT-LMZ1M …" at bounding box center [221, 330] width 365 height 147
type input "4"
click at [194, 229] on div at bounding box center [134, 231] width 177 height 4
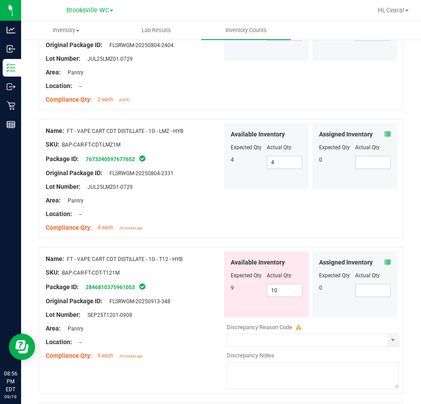
scroll to position [1936, 0]
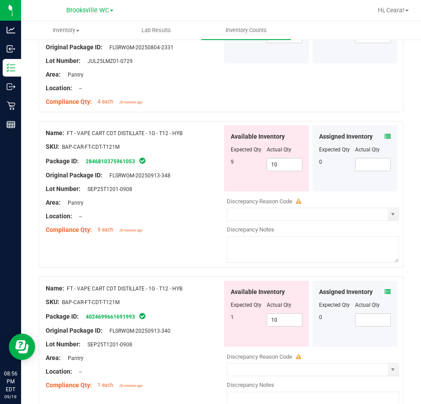
click at [385, 133] on icon at bounding box center [388, 136] width 6 height 6
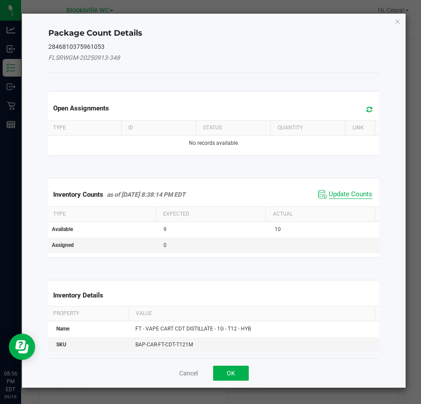
click at [357, 194] on span "Update Counts" at bounding box center [351, 194] width 44 height 9
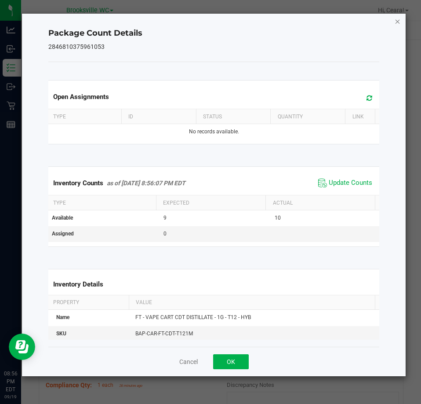
click at [400, 24] on icon "Close" at bounding box center [398, 21] width 6 height 11
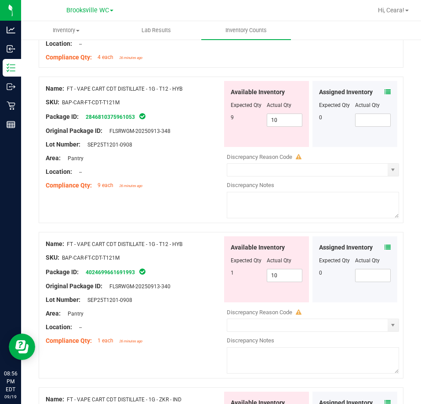
scroll to position [2068, 0]
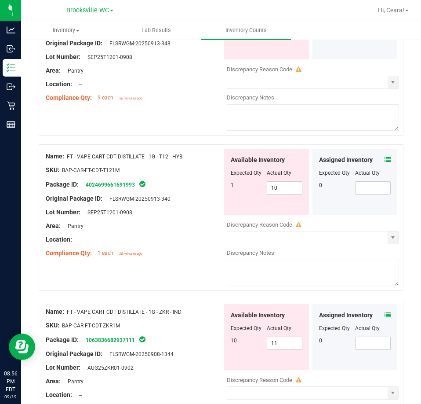
click at [385, 157] on icon at bounding box center [388, 160] width 6 height 6
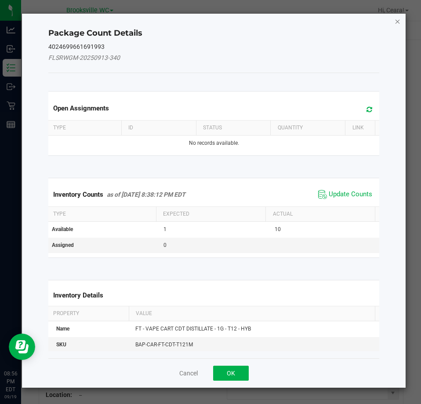
click at [398, 25] on icon "Close" at bounding box center [398, 21] width 6 height 11
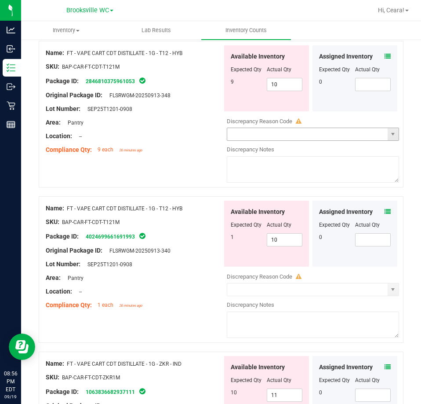
scroll to position [1936, 0]
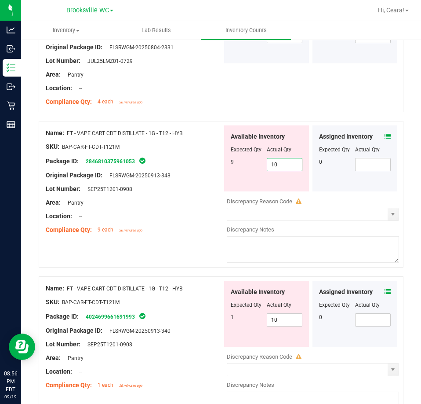
drag, startPoint x: 283, startPoint y: 162, endPoint x: 108, endPoint y: 160, distance: 174.7
click at [105, 160] on div "Name: FT - VAPE CART CDT DISTILLATE - 1G - T12 - HYB SKU: BAP-CAR-FT-CDT-T121M …" at bounding box center [221, 194] width 365 height 147
type input "9"
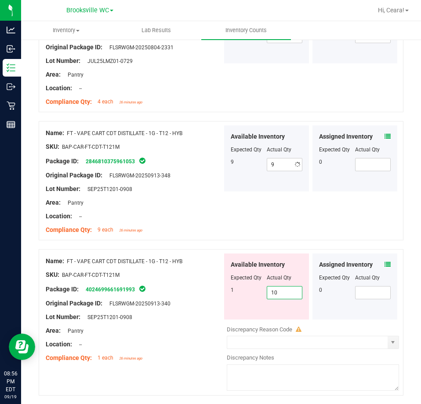
drag, startPoint x: 258, startPoint y: 316, endPoint x: 78, endPoint y: 278, distance: 184.3
click at [78, 278] on div "Name: FT - VAPE CART CDT DISTILLATE - 1G - T12 - HYB SKU: BAP-CAR-FT-CDT-T121M …" at bounding box center [221, 322] width 365 height 147
drag, startPoint x: 252, startPoint y: 283, endPoint x: 162, endPoint y: 261, distance: 92.0
click at [166, 273] on div "Name: FT - VAPE CART CDT DISTILLATE - 1G - T12 - HYB SKU: BAP-CAR-FT-CDT-T121M …" at bounding box center [221, 322] width 365 height 147
type input "1"
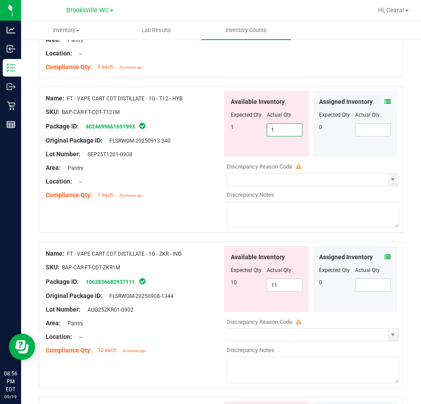
scroll to position [2112, 0]
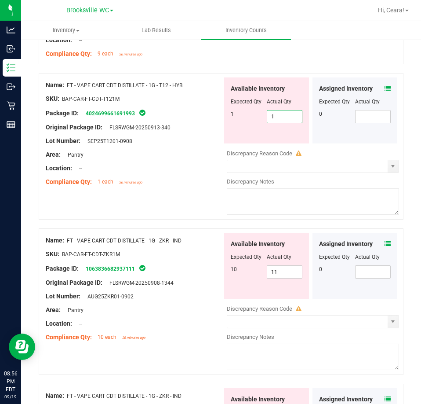
type input "1"
click at [384, 241] on div "Assigned Inventory Expected Qty Actual Qty 0" at bounding box center [355, 266] width 85 height 66
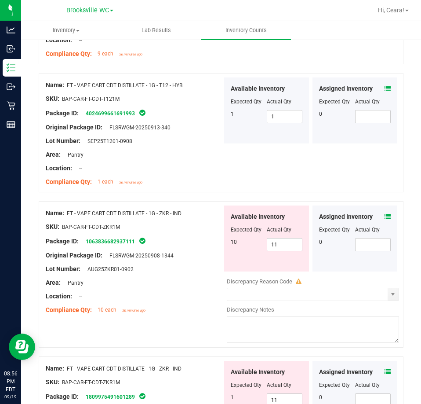
click at [385, 213] on icon at bounding box center [388, 216] width 6 height 6
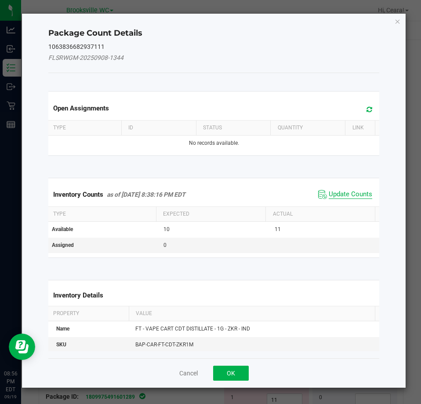
click at [339, 197] on span "Update Counts" at bounding box center [351, 194] width 44 height 9
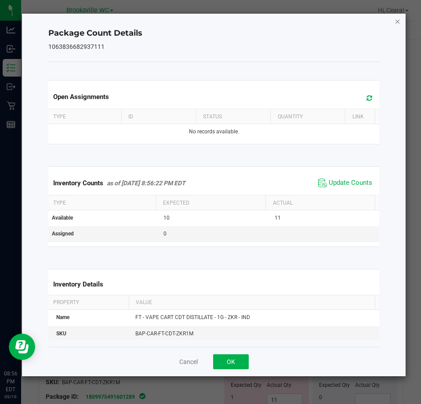
click at [399, 21] on icon "Close" at bounding box center [398, 21] width 6 height 11
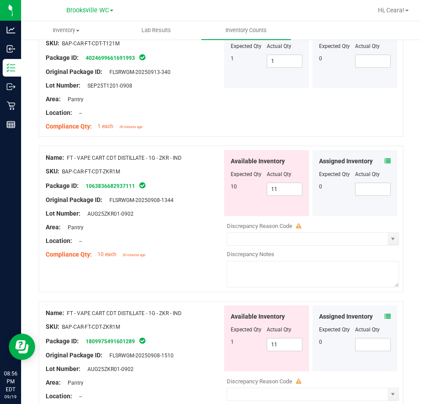
scroll to position [2288, 0]
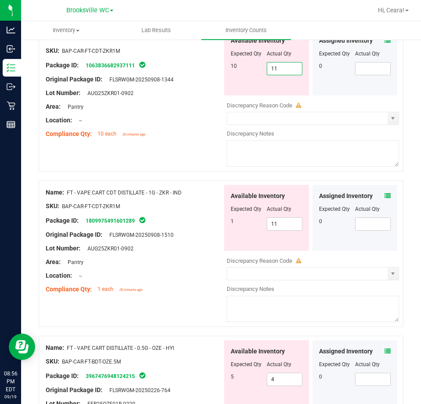
drag, startPoint x: 286, startPoint y: 66, endPoint x: 23, endPoint y: 8, distance: 269.5
click at [23, 8] on div "Brooksville WC Hi, [GEOGRAPHIC_DATA]! Inventory All packages All inventory Wast…" at bounding box center [221, 202] width 400 height 404
type input "10"
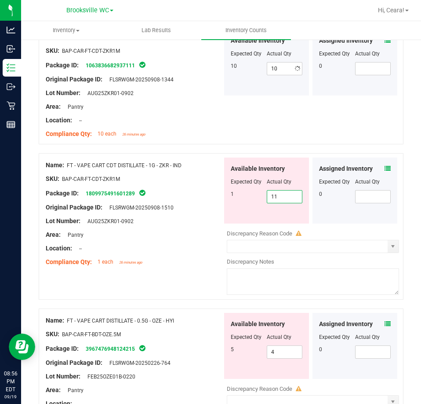
drag, startPoint x: 277, startPoint y: 222, endPoint x: 51, endPoint y: 207, distance: 226.7
click at [51, 215] on div "Name: FT - VAPE CART CDT DISTILLATE - 1G - ZKR - IND SKU: BAP-CAR-FT-CDT-ZKR1M …" at bounding box center [221, 226] width 365 height 147
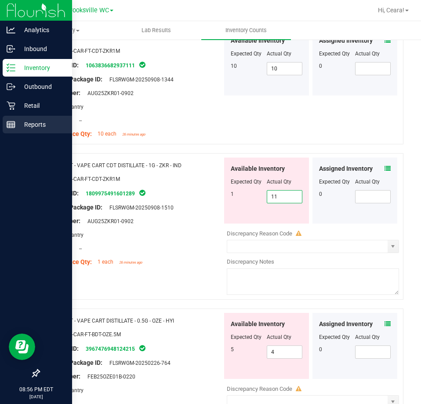
type input "1"
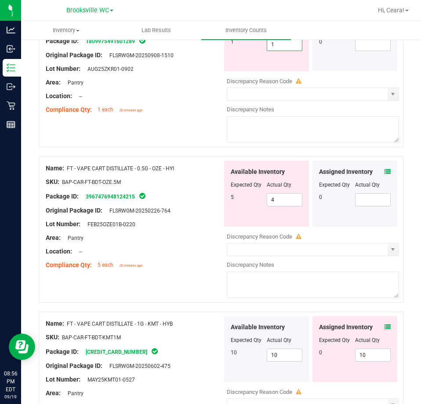
scroll to position [2508, 0]
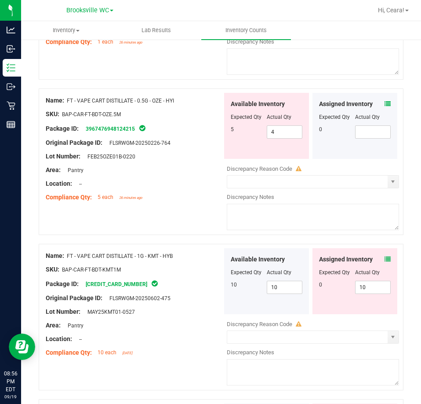
type input "1"
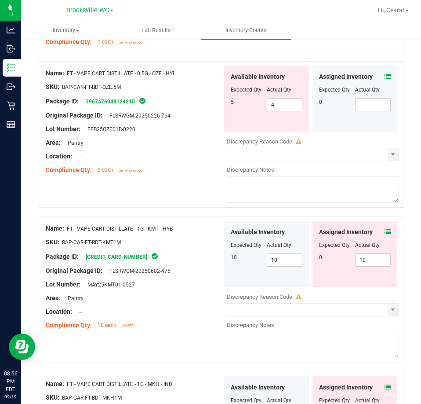
click at [385, 98] on div "Assigned Inventory Expected Qty Actual Qty 0" at bounding box center [355, 99] width 85 height 66
click at [385, 74] on icon at bounding box center [388, 76] width 6 height 6
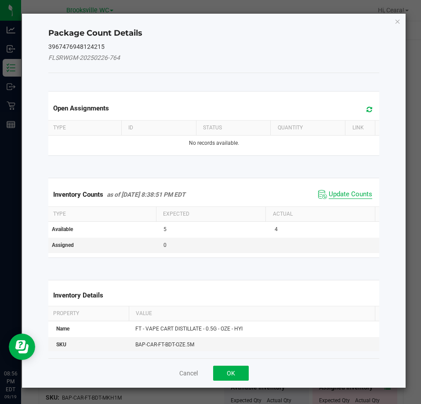
click at [361, 197] on span "Update Counts" at bounding box center [351, 194] width 44 height 9
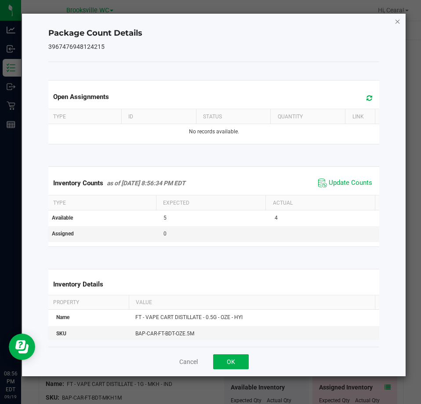
click at [399, 24] on icon "Close" at bounding box center [398, 21] width 6 height 11
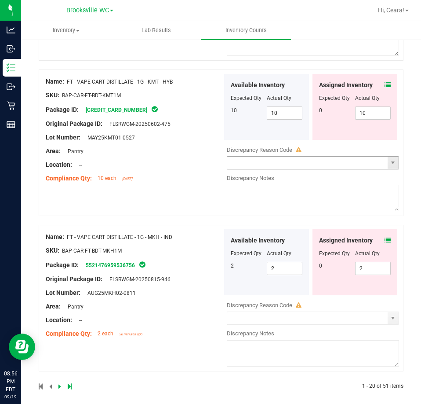
scroll to position [2657, 0]
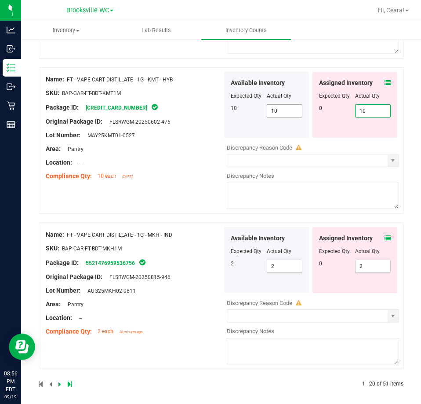
drag, startPoint x: 373, startPoint y: 106, endPoint x: 165, endPoint y: 153, distance: 213.7
click at [160, 99] on div "Name: FT - VAPE CART DISTILLATE - 1G - KMT - HYB SKU: BAP-CAR-FT-BDT-KMT1M Pack…" at bounding box center [221, 140] width 365 height 147
drag, startPoint x: 207, startPoint y: 204, endPoint x: 218, endPoint y: 203, distance: 11.4
click at [207, 203] on div "Name: FT - VAPE CART DISTILLATE - 1G - KMT - HYB SKU: BAP-CAR-FT-BDT-KMT1M Pack…" at bounding box center [221, 140] width 365 height 147
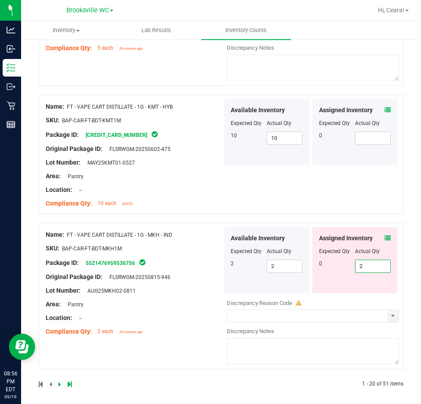
drag, startPoint x: 374, startPoint y: 266, endPoint x: 194, endPoint y: 217, distance: 186.0
click at [257, 260] on div "Available Inventory Expected Qty Actual Qty 2 2 2 2 2" at bounding box center [311, 260] width 177 height 66
click at [158, 176] on div "Name: FT - VAPE CART DISTILLATE - 1G - KMT - HYB SKU: BAP-CAR-FT-BDT-KMT1M Pack…" at bounding box center [134, 155] width 177 height 112
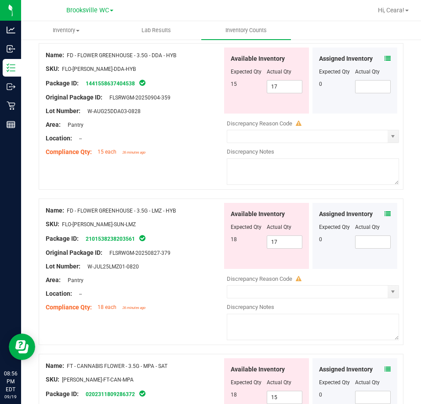
scroll to position [0, 0]
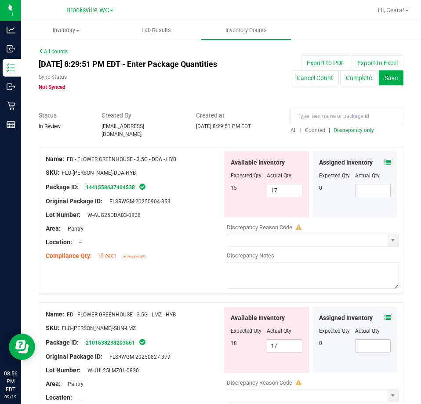
click at [359, 131] on span "Discrepancy only" at bounding box center [354, 130] width 40 height 6
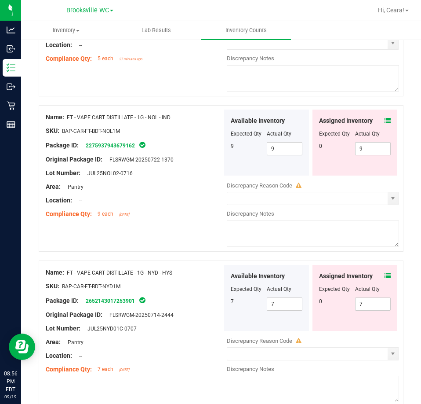
scroll to position [1672, 0]
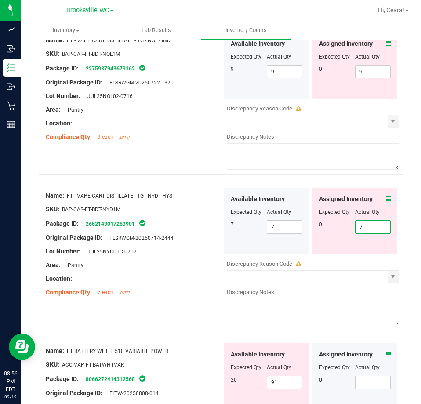
drag, startPoint x: 373, startPoint y: 224, endPoint x: 246, endPoint y: 206, distance: 128.8
click at [248, 212] on div "Available Inventory Expected Qty Actual Qty 7 7 7 7 7" at bounding box center [311, 221] width 177 height 66
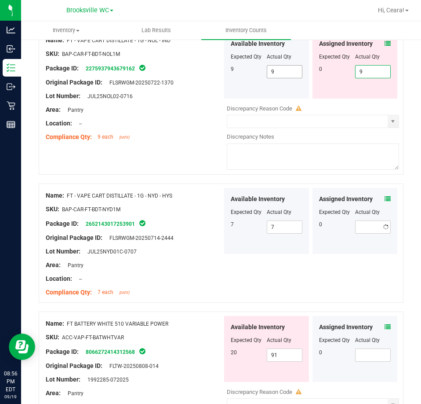
drag, startPoint x: 364, startPoint y: 70, endPoint x: 286, endPoint y: 69, distance: 78.3
click at [286, 69] on div "Available Inventory Expected Qty Actual Qty 9 9 9 9 9" at bounding box center [311, 66] width 177 height 66
click at [166, 132] on div "Compliance Qty: 9 each [DATE]" at bounding box center [134, 136] width 177 height 9
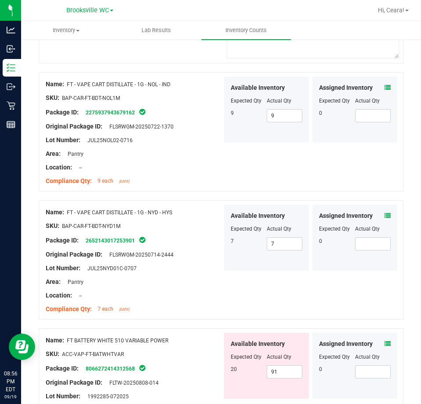
scroll to position [1848, 0]
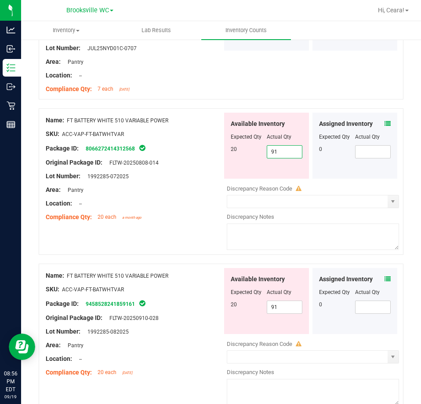
drag, startPoint x: 183, startPoint y: 145, endPoint x: 155, endPoint y: 139, distance: 28.7
click at [155, 139] on div "Name: FT BATTERY WHITE 510 VARIABLE POWER SKU: ACC-VAP-FT-BATWHTVAR Package ID:…" at bounding box center [221, 181] width 365 height 147
type input "20"
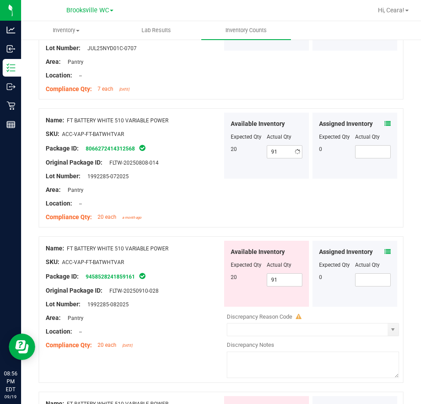
type input "20"
drag, startPoint x: 279, startPoint y: 305, endPoint x: 195, endPoint y: 273, distance: 90.4
click at [200, 285] on div "Name: FT BATTERY WHITE 510 VARIABLE POWER SKU: ACC-VAP-FT-BATWHTVAR Package ID:…" at bounding box center [221, 309] width 365 height 147
type input "20"
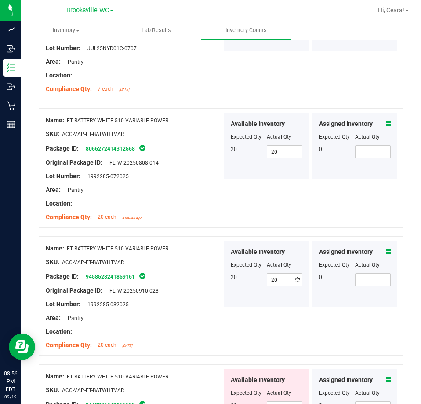
drag, startPoint x: 176, startPoint y: 219, endPoint x: 182, endPoint y: 215, distance: 7.2
click at [179, 217] on div "Name: FT BATTERY WHITE 510 VARIABLE POWER SKU: ACC-VAP-FT-BATWHTVAR Package ID:…" at bounding box center [134, 169] width 177 height 112
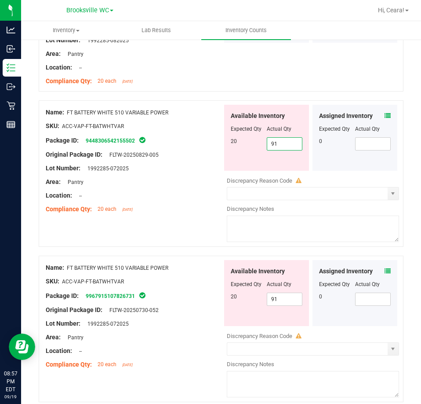
drag, startPoint x: 290, startPoint y: 140, endPoint x: 232, endPoint y: 143, distance: 58.1
click at [227, 142] on div "Available Inventory Expected Qty Actual Qty 20 91 91" at bounding box center [266, 138] width 85 height 66
type input "20"
drag, startPoint x: 202, startPoint y: 216, endPoint x: 216, endPoint y: 238, distance: 25.7
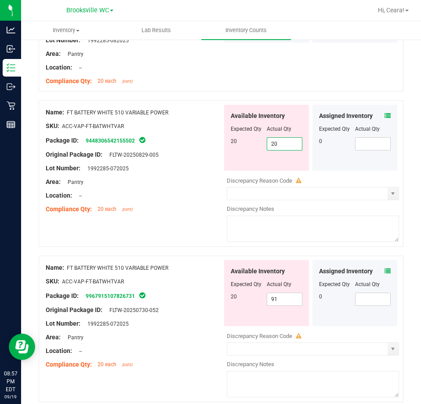
click at [202, 216] on div "Name: FT BATTERY WHITE 510 VARIABLE POWER SKU: ACC-VAP-FT-BATWHTVAR Package ID:…" at bounding box center [221, 177] width 365 height 155
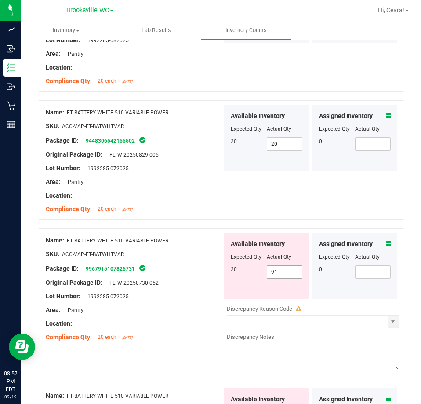
drag, startPoint x: 275, startPoint y: 267, endPoint x: 176, endPoint y: 264, distance: 99.5
click at [176, 264] on div "Name: FT BATTERY WHITE 510 VARIABLE POWER SKU: ACC-VAP-FT-BATWHTVAR Package ID:…" at bounding box center [221, 301] width 365 height 147
type input "20"
click at [160, 249] on div "SKU: ACC-VAP-FT-BATWHTVAR" at bounding box center [134, 253] width 177 height 9
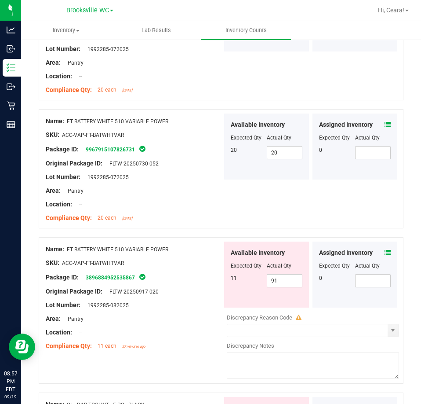
scroll to position [2244, 0]
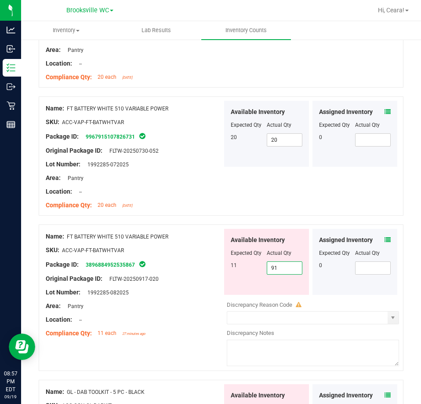
drag, startPoint x: 275, startPoint y: 267, endPoint x: 169, endPoint y: 264, distance: 105.2
click at [170, 265] on div "Name: FT BATTERY WHITE 510 VARIABLE POWER SKU: ACC-VAP-FT-BATWHTVAR Package ID:…" at bounding box center [221, 297] width 365 height 147
type input "11"
click at [167, 233] on div "Name: FT BATTERY WHITE 510 VARIABLE POWER" at bounding box center [134, 236] width 177 height 9
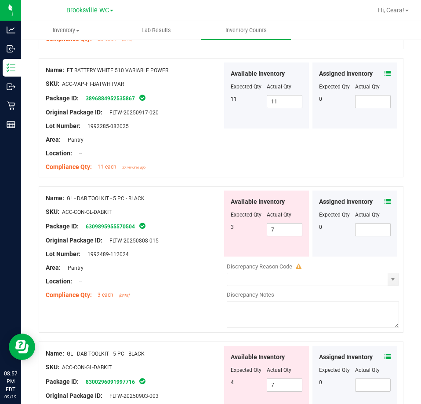
scroll to position [2508, 0]
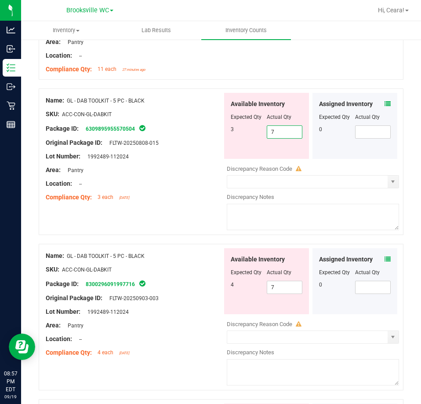
drag, startPoint x: 290, startPoint y: 132, endPoint x: 194, endPoint y: 135, distance: 96.0
click at [185, 133] on div "Name: GL - DAB TOOLKIT - 5 PC - BLACK SKU: ACC-CON-GL-DABKIT Package ID: 630989…" at bounding box center [221, 161] width 365 height 147
type input "3"
drag, startPoint x: 288, startPoint y: 279, endPoint x: 119, endPoint y: 277, distance: 169.4
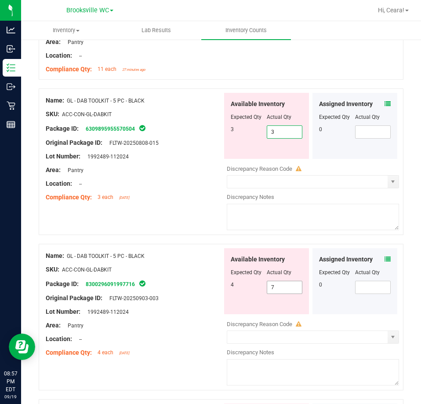
click at [119, 279] on div "Name: GL - DAB TOOLKIT - 5 PC - BLACK SKU: ACC-CON-GL-DABKIT Package ID: 830029…" at bounding box center [221, 317] width 365 height 147
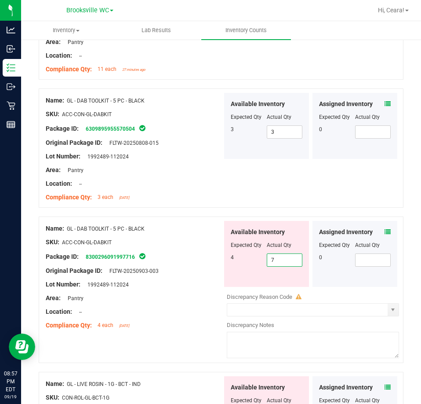
type input "4"
click at [170, 262] on ng-container "Original Package ID: FLTW-20250903-003" at bounding box center [134, 269] width 177 height 14
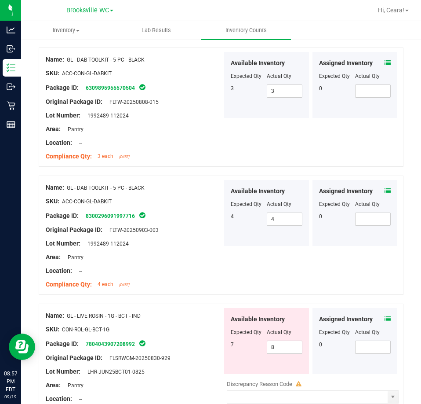
scroll to position [2630, 0]
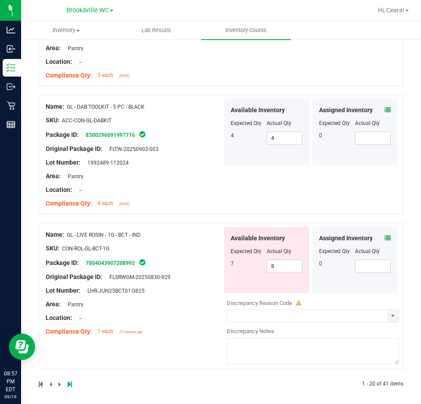
click at [178, 268] on div at bounding box center [134, 270] width 177 height 4
click at [202, 265] on div "Name: GL - LIVE ROSIN - 1G - BCT - IND SKU: CON-ROL-GL-BCT-1G Package ID: 78040…" at bounding box center [221, 296] width 365 height 147
type input "7"
click at [206, 276] on div "Name: GL - LIVE ROSIN - 1G - BCT - IND SKU: CON-ROL-GL-BCT-1G Package ID: 78040…" at bounding box center [134, 283] width 177 height 112
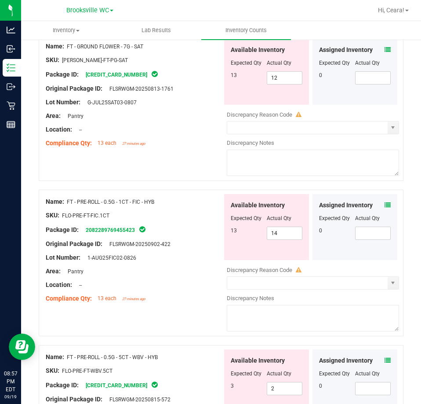
scroll to position [0, 0]
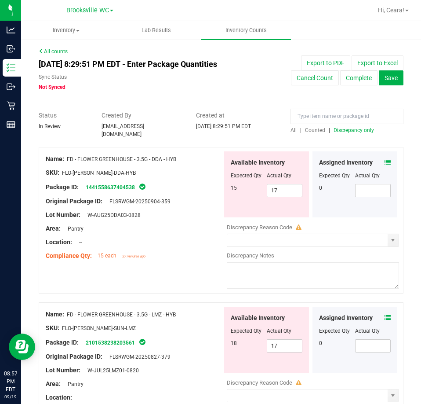
click at [356, 131] on span "Discrepancy only" at bounding box center [354, 130] width 40 height 6
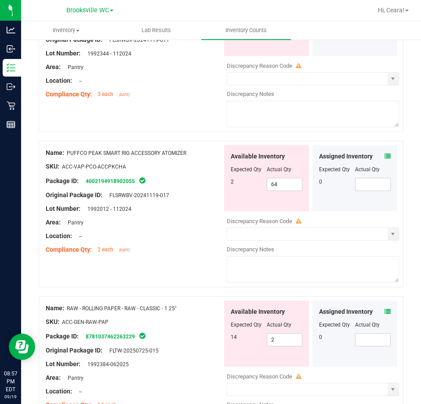
scroll to position [2699, 0]
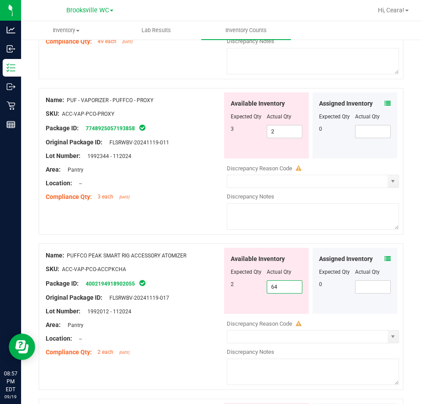
drag, startPoint x: 275, startPoint y: 283, endPoint x: 223, endPoint y: 284, distance: 51.5
click at [224, 287] on div "Available Inventory Expected Qty Actual Qty 2 64 64" at bounding box center [266, 281] width 85 height 66
type input "2"
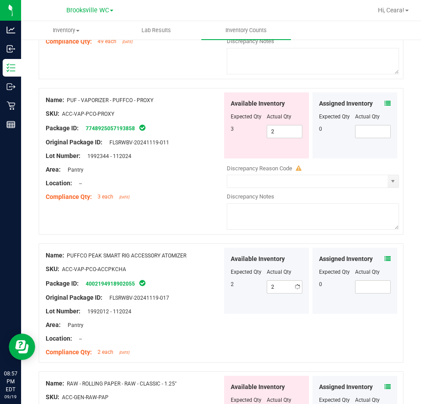
click at [202, 214] on div "Name: PUF - VAPORIZER - PUFFCO - PROXY SKU: ACC-VAP-PCO-PROXY Package ID: 77489…" at bounding box center [221, 161] width 365 height 147
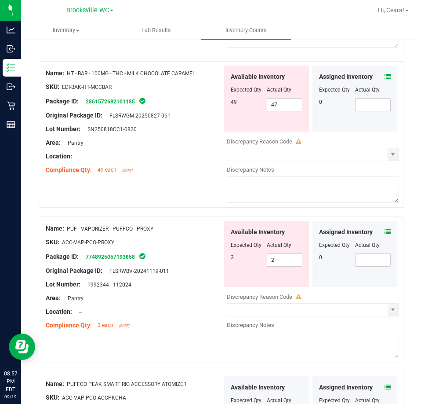
scroll to position [2567, 0]
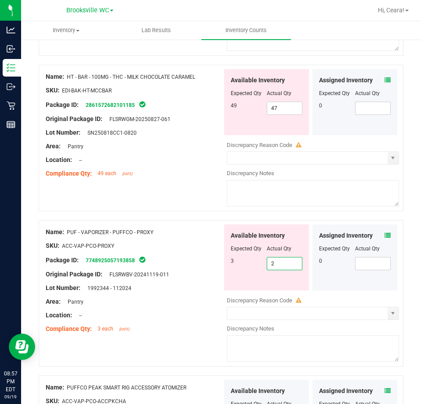
drag, startPoint x: 101, startPoint y: 255, endPoint x: 98, endPoint y: 251, distance: 4.7
click at [99, 254] on div "Name: PUF - VAPORIZER - PUFFCO - PROXY SKU: ACC-VAP-PCO-PROXY Package ID: 77489…" at bounding box center [221, 293] width 365 height 147
type input "3"
click at [164, 175] on div "Name: HT - BAR - 100MG - THC - MILK CHOCOLATE CARAMEL SKU: EDI-BAK-HT-MCCBAR Pa…" at bounding box center [134, 125] width 177 height 112
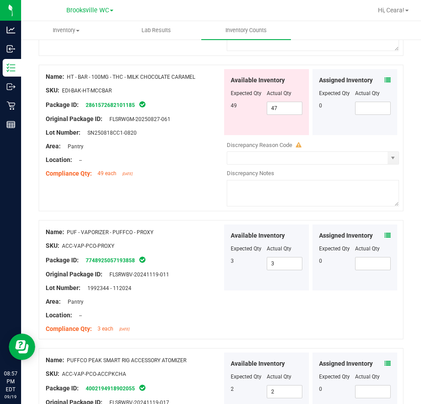
scroll to position [2435, 0]
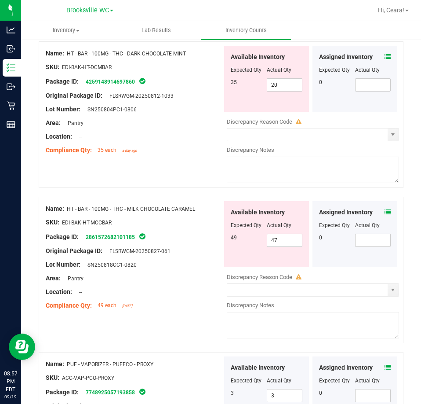
click at [385, 209] on icon at bounding box center [388, 212] width 6 height 6
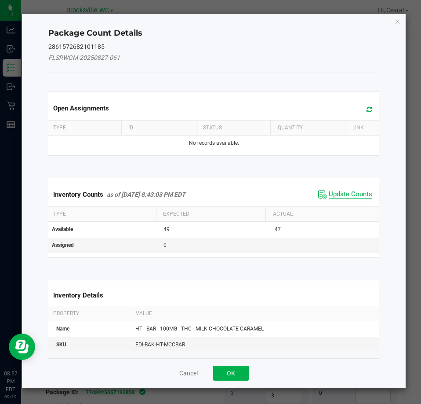
click at [361, 193] on span "Update Counts" at bounding box center [351, 194] width 44 height 9
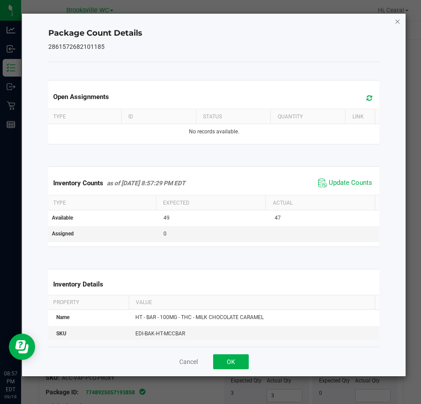
click at [398, 18] on icon "Close" at bounding box center [398, 21] width 6 height 11
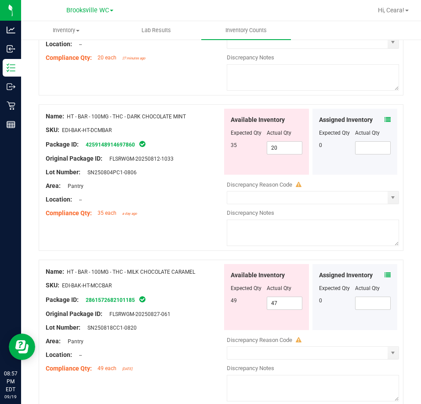
scroll to position [2303, 0]
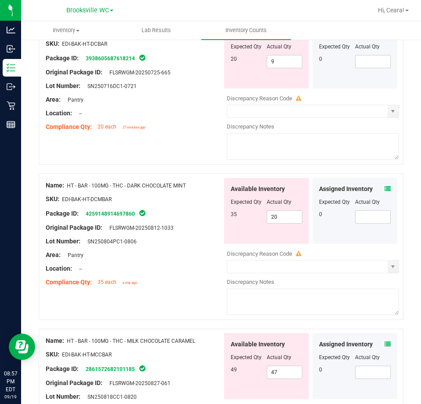
click at [385, 186] on icon at bounding box center [388, 189] width 6 height 6
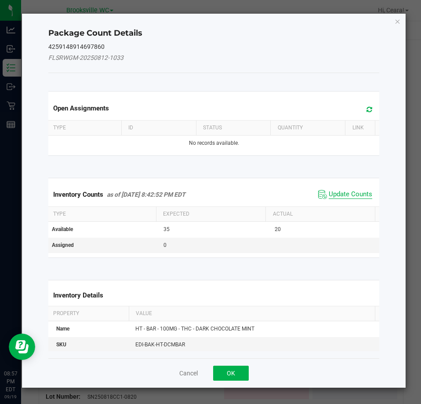
click at [330, 193] on span "Update Counts" at bounding box center [351, 194] width 44 height 9
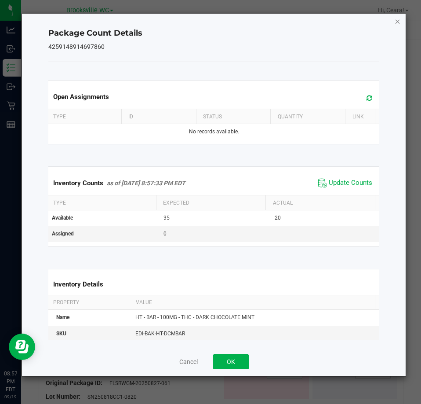
click at [399, 17] on icon "Close" at bounding box center [398, 21] width 6 height 11
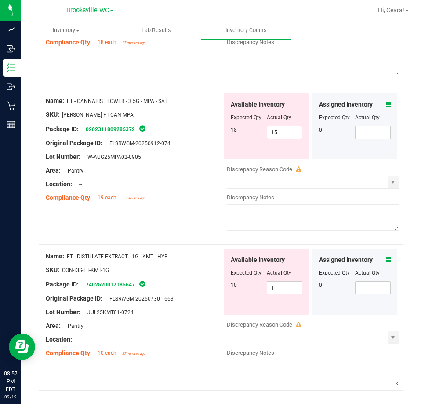
scroll to position [0, 0]
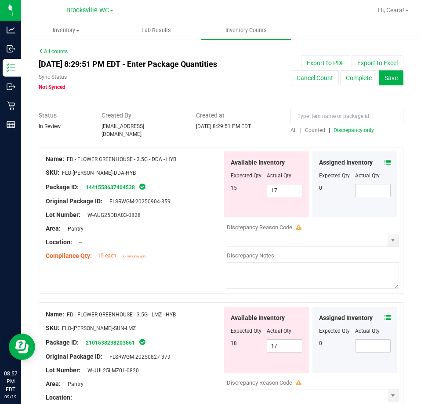
click at [362, 128] on span "Discrepancy only" at bounding box center [354, 130] width 40 height 6
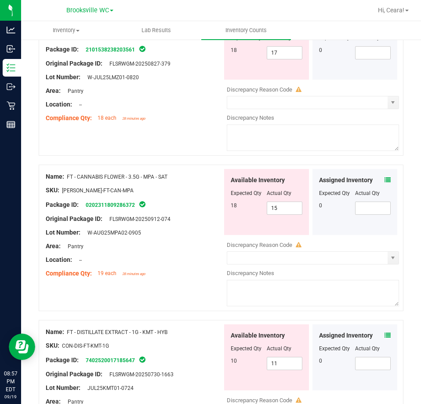
scroll to position [403, 0]
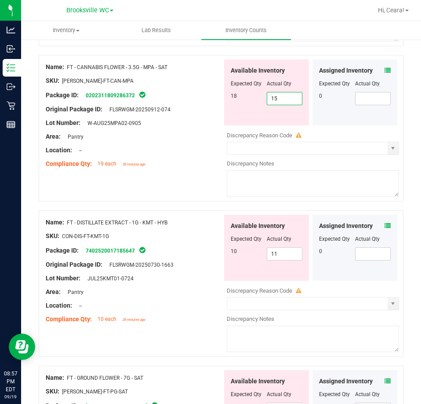
drag, startPoint x: 271, startPoint y: 93, endPoint x: 224, endPoint y: 93, distance: 47.5
click at [224, 93] on div "Available Inventory Expected Qty Actual Qty 18 15 15" at bounding box center [266, 92] width 85 height 66
drag, startPoint x: 283, startPoint y: 96, endPoint x: 232, endPoint y: 95, distance: 50.6
click at [232, 95] on div "18 15 18" at bounding box center [267, 98] width 72 height 13
type input "15"
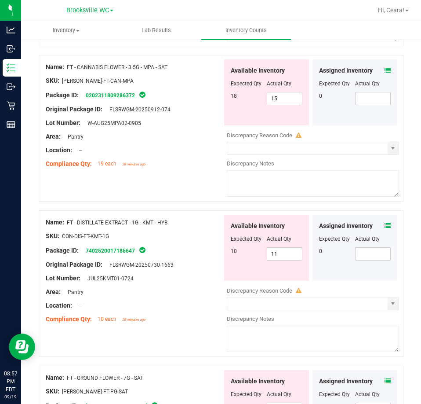
click at [213, 118] on div "Lot Number: W-AUG25MPA02-0905" at bounding box center [134, 122] width 177 height 9
click at [385, 68] on icon at bounding box center [388, 70] width 6 height 6
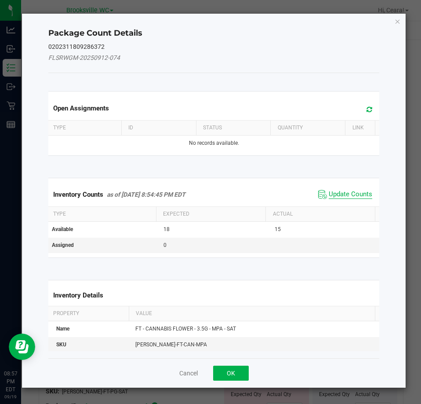
click at [339, 197] on span "Update Counts" at bounding box center [351, 194] width 44 height 9
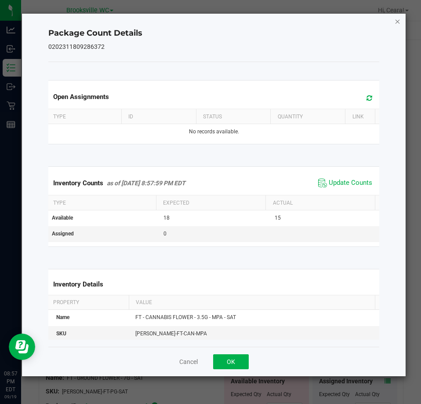
click at [395, 23] on icon "Close" at bounding box center [398, 21] width 6 height 11
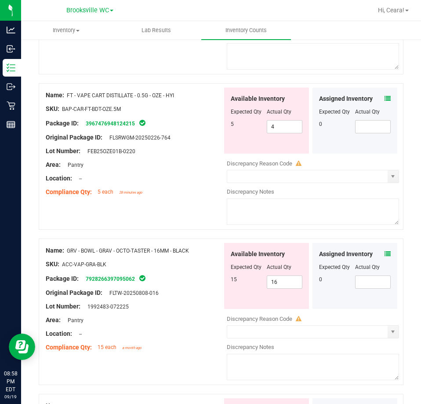
scroll to position [1502, 0]
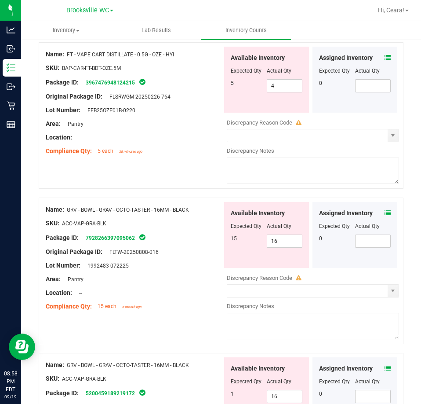
click at [385, 210] on icon at bounding box center [388, 213] width 6 height 6
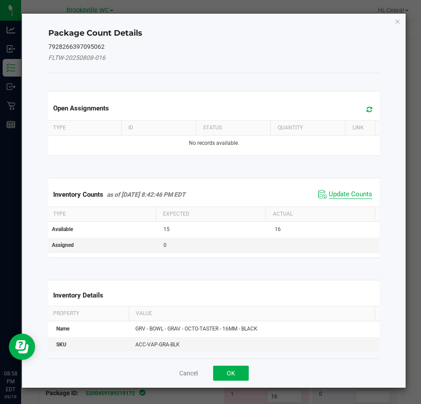
click at [356, 194] on span "Update Counts" at bounding box center [351, 194] width 44 height 9
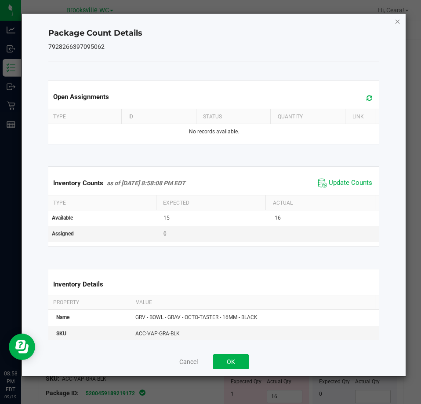
click at [396, 21] on icon "Close" at bounding box center [398, 21] width 6 height 11
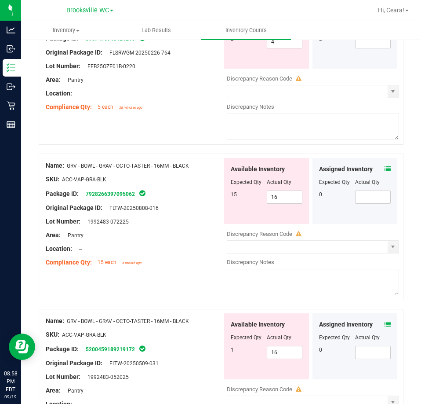
scroll to position [1590, 0]
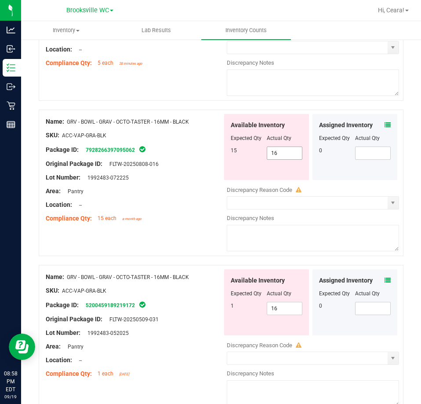
drag, startPoint x: 288, startPoint y: 150, endPoint x: 190, endPoint y: 150, distance: 98.1
click at [190, 150] on div "Name: GRV - BOWL - GRAV - OCTO-TASTER - 16MM - BLACK SKU: ACC-VAP-GRA-BLK Packa…" at bounding box center [221, 183] width 365 height 147
type input "15"
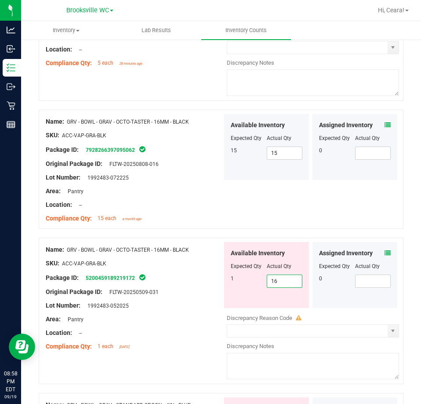
drag, startPoint x: 293, startPoint y: 306, endPoint x: 280, endPoint y: 292, distance: 19.0
click at [280, 295] on div "Available Inventory Expected Qty Actual Qty 1 16 16" at bounding box center [266, 275] width 85 height 66
drag, startPoint x: 271, startPoint y: 280, endPoint x: 221, endPoint y: 276, distance: 49.4
click at [224, 276] on div "Available Inventory Expected Qty Actual Qty 1 16 16" at bounding box center [266, 275] width 85 height 66
type input "1"
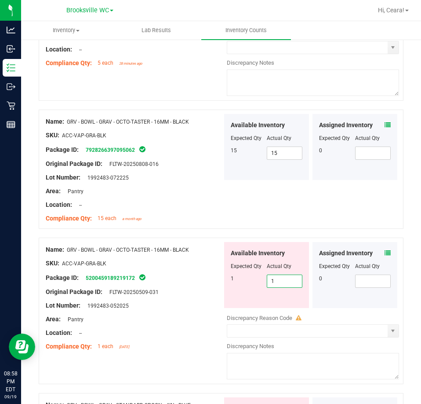
type input "1"
drag, startPoint x: 195, startPoint y: 199, endPoint x: 195, endPoint y: 193, distance: 6.2
click at [195, 200] on div "Location: --" at bounding box center [134, 204] width 177 height 9
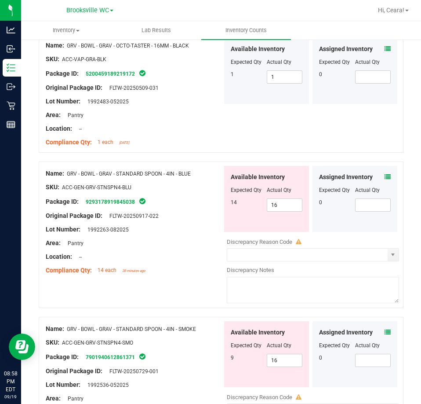
scroll to position [1810, 0]
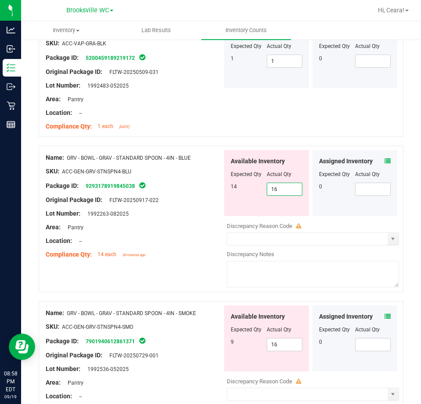
drag, startPoint x: 282, startPoint y: 187, endPoint x: 146, endPoint y: 176, distance: 136.4
click at [146, 176] on div "Name: GRV - BOWL - GRAV - STANDARD SPOON - 4IN - BLUE SKU: ACC-GEN-GRV-STNSPN4-…" at bounding box center [221, 219] width 365 height 147
type input "14"
click at [199, 209] on div "Lot Number: 1992263-082025" at bounding box center [134, 213] width 177 height 9
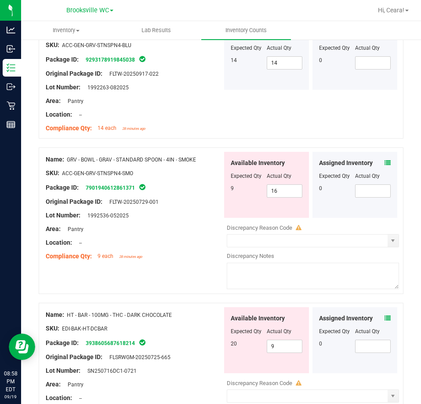
scroll to position [1942, 0]
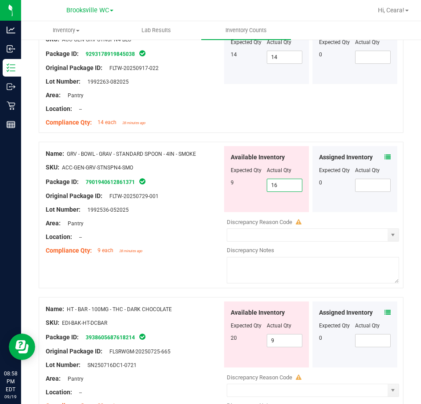
drag, startPoint x: 278, startPoint y: 185, endPoint x: 180, endPoint y: 184, distance: 98.1
click at [180, 184] on div "Name: GRV - BOWL - GRAV - STANDARD SPOON - 4IN - SMOKE SKU: ACC-GEN-GRV-STNSPN4…" at bounding box center [221, 215] width 365 height 147
type input "9"
click at [167, 242] on div at bounding box center [134, 244] width 177 height 4
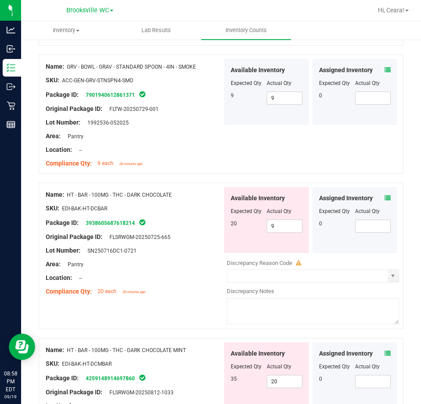
scroll to position [2030, 0]
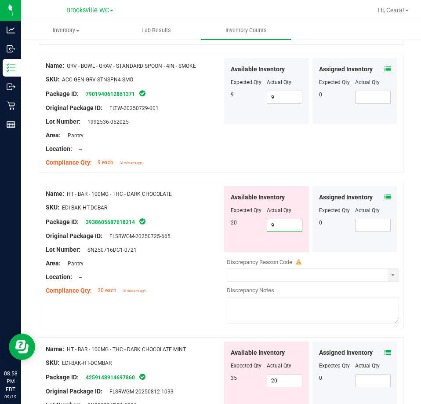
drag, startPoint x: 239, startPoint y: 222, endPoint x: 214, endPoint y: 222, distance: 25.1
click at [214, 222] on div "Name: HT - BAR - 100MG - THC - DARK CHOCOLATE SKU: EDI-BAK-HT-DCBAR Package ID:…" at bounding box center [221, 255] width 365 height 147
type input "20"
click at [190, 247] on div "Lot Number: SN250716DC1-0721" at bounding box center [134, 249] width 177 height 9
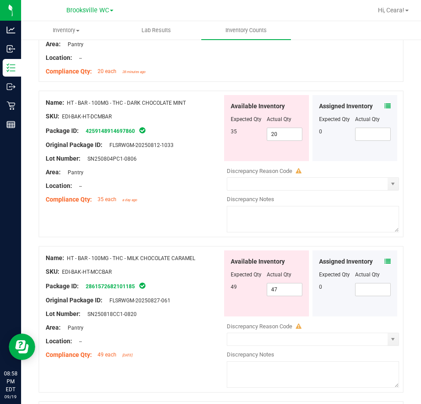
scroll to position [2250, 0]
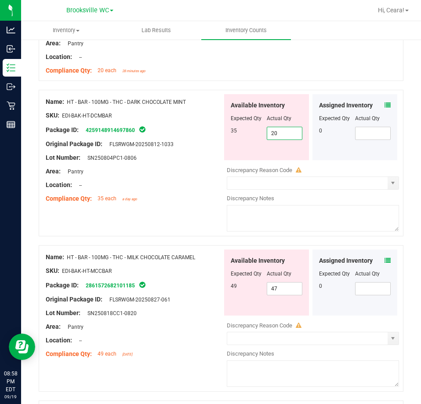
drag, startPoint x: 278, startPoint y: 129, endPoint x: 206, endPoint y: 125, distance: 71.8
click at [206, 125] on div "Name: HT - BAR - 100MG - THC - DARK CHOCOLATE MINT SKU: EDI-BAK-HT-DCMBAR Packa…" at bounding box center [221, 163] width 365 height 147
type input "35"
click at [183, 194] on div "Compliance Qty: 35 each a day ago" at bounding box center [134, 198] width 177 height 9
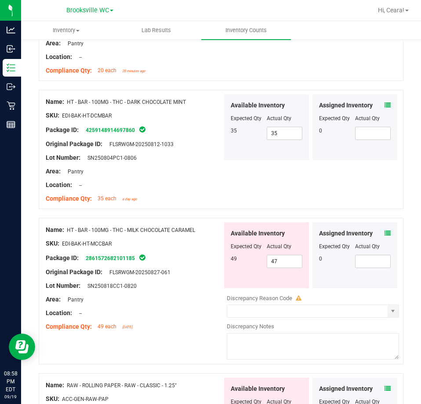
click at [379, 223] on div "Assigned Inventory Expected Qty Actual Qty 0" at bounding box center [355, 255] width 85 height 66
click at [385, 230] on icon at bounding box center [388, 233] width 6 height 6
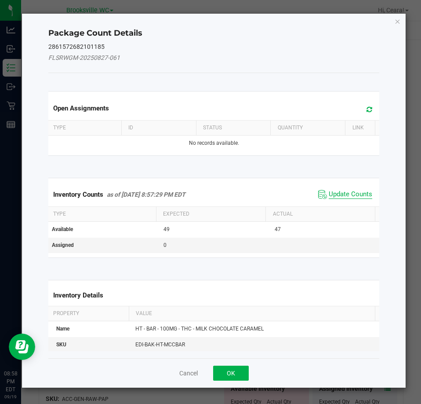
click at [341, 194] on span "Update Counts" at bounding box center [351, 194] width 44 height 9
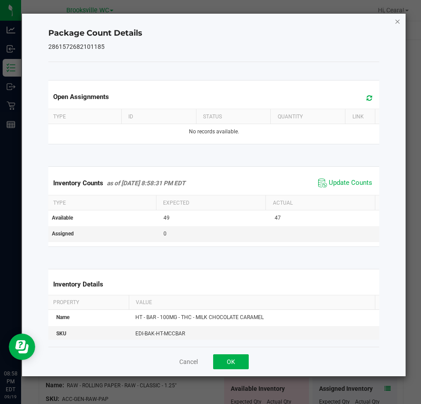
click at [396, 22] on icon "Close" at bounding box center [398, 21] width 6 height 11
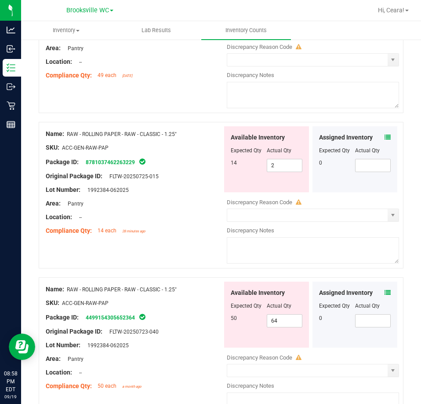
scroll to position [2514, 0]
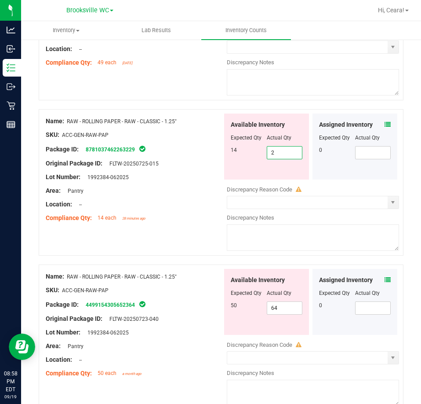
drag, startPoint x: 284, startPoint y: 152, endPoint x: 224, endPoint y: 152, distance: 59.8
click at [224, 152] on div "Available Inventory Expected Qty Actual Qty 14 2 2" at bounding box center [266, 147] width 85 height 66
type input "14"
click at [213, 191] on div "Area: Pantry" at bounding box center [134, 190] width 177 height 9
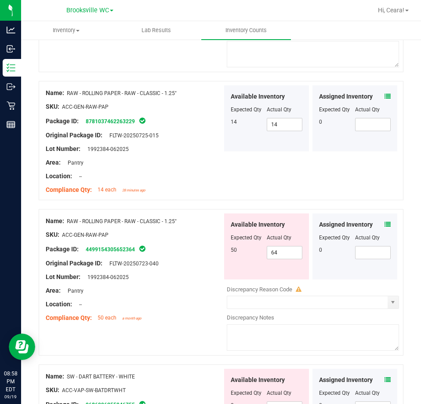
scroll to position [2558, 0]
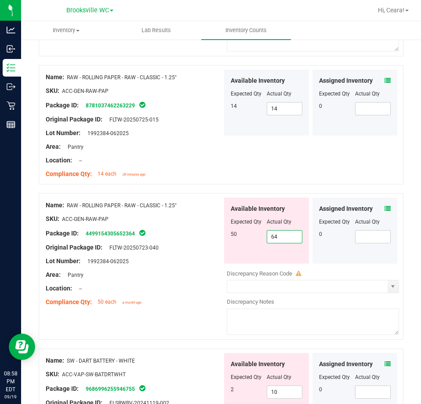
drag, startPoint x: 279, startPoint y: 237, endPoint x: 186, endPoint y: 237, distance: 93.3
click at [186, 237] on div "Name: RAW - ROLLING PAPER - RAW - CLASSIC - 1.25" SKU: ACC-GEN-RAW-PAP Package …" at bounding box center [221, 266] width 365 height 147
type input "50"
click at [194, 228] on div "Package ID: 4499154305652364" at bounding box center [134, 233] width 177 height 11
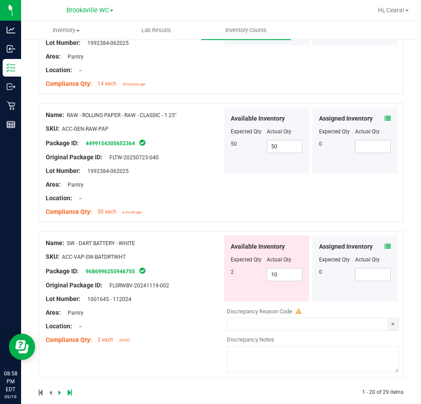
scroll to position [2657, 0]
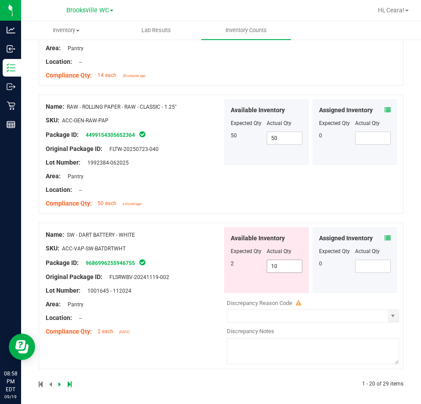
drag, startPoint x: 279, startPoint y: 265, endPoint x: 209, endPoint y: 262, distance: 70.0
click at [209, 262] on div "Name: SW - DART BATTERY - WHITE SKU: ACC-VAP-SW-BATDRTWHT Package ID: 968699625…" at bounding box center [221, 296] width 365 height 147
type input "2"
click at [209, 260] on div "Name: SW - DART BATTERY - WHITE SKU: ACC-VAP-SW-BATDRTWHT Package ID: 968699625…" at bounding box center [134, 283] width 177 height 112
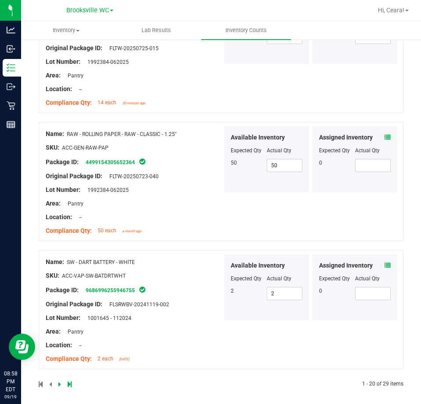
scroll to position [0, 0]
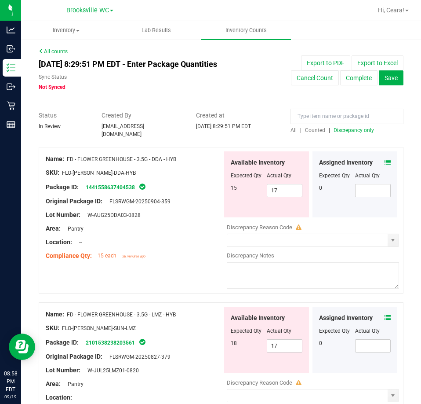
click at [347, 132] on span "Discrepancy only" at bounding box center [354, 130] width 40 height 6
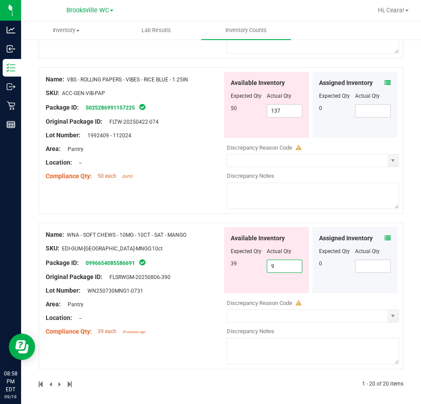
drag, startPoint x: 285, startPoint y: 264, endPoint x: 139, endPoint y: 264, distance: 145.6
click at [135, 273] on div "Name: WNA - SOFT CHEWS - 10MG - 10CT - SAT - MANGO SKU: EDI-GUM-[GEOGRAPHIC_DAT…" at bounding box center [221, 296] width 365 height 147
type input "39"
click at [193, 197] on div "Name: VBS - ROLLING PAPERS - VIBES - RICE BLUE - 1.25IN SKU: ACC-GEN-VIB-PAP Pa…" at bounding box center [221, 140] width 365 height 147
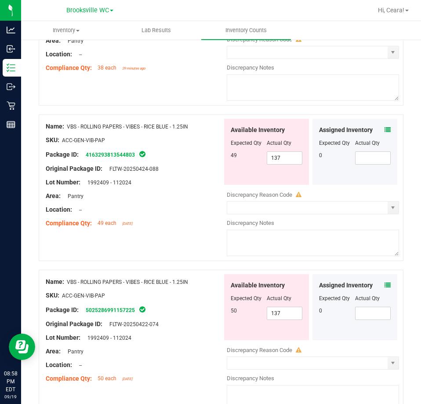
scroll to position [2672, 0]
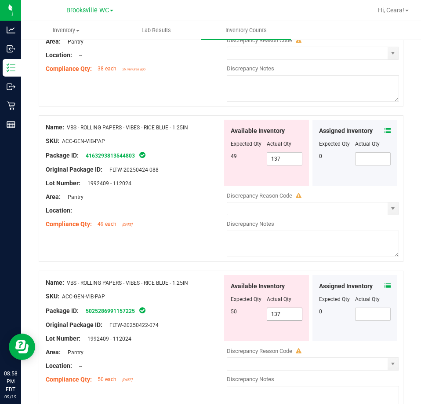
drag, startPoint x: 276, startPoint y: 308, endPoint x: 169, endPoint y: 292, distance: 108.9
click at [163, 297] on div "Name: VBS - ROLLING PAPERS - VIBES - RICE BLUE - 1.25IN SKU: ACC-GEN-VIB-PAP Pa…" at bounding box center [221, 344] width 365 height 147
type input "50"
click at [193, 238] on div "Name: VBS - ROLLING PAPERS - VIBES - RICE BLUE - 1.25IN SKU: ACC-GEN-VIB-PAP Pa…" at bounding box center [221, 188] width 365 height 147
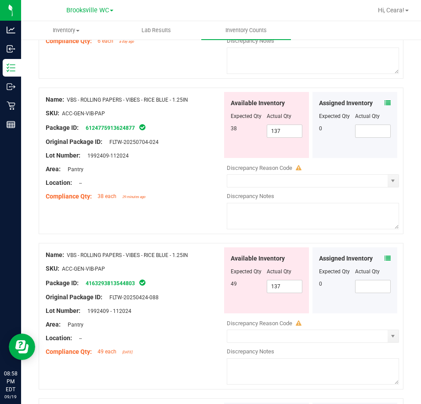
scroll to position [2540, 0]
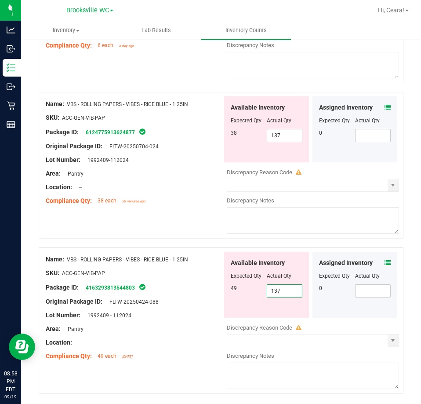
drag, startPoint x: 285, startPoint y: 291, endPoint x: 163, endPoint y: 273, distance: 122.8
click at [164, 279] on div "Name: VBS - ROLLING PAPERS - VIBES - RICE BLUE - 1.25IN SKU: ACC-GEN-VIB-PAP Pa…" at bounding box center [221, 320] width 365 height 147
type input "49"
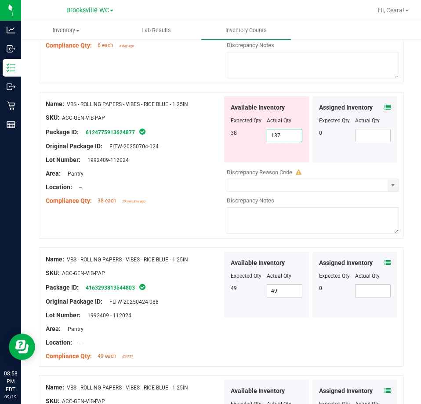
drag, startPoint x: 275, startPoint y: 131, endPoint x: 126, endPoint y: 139, distance: 148.9
click at [126, 139] on div "Name: VBS - ROLLING PAPERS - VIBES - RICE BLUE - 1.25IN SKU: ACC-GEN-VIB-PAP Pa…" at bounding box center [221, 165] width 365 height 147
type input "38"
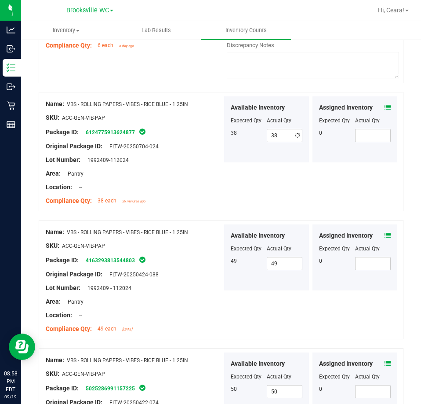
click at [171, 183] on div "Location: --" at bounding box center [134, 187] width 177 height 9
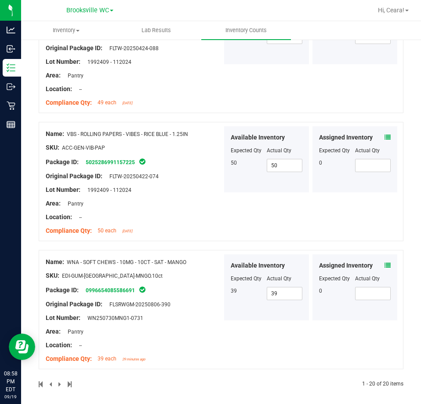
scroll to position [0, 0]
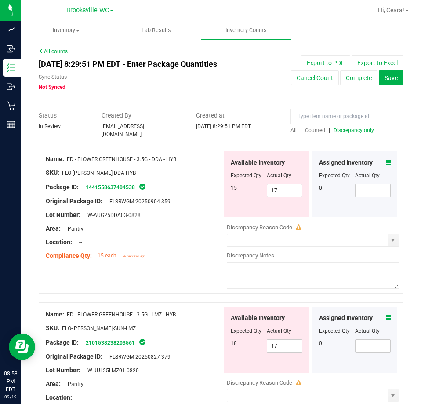
click at [357, 131] on span "Discrepancy only" at bounding box center [354, 130] width 40 height 6
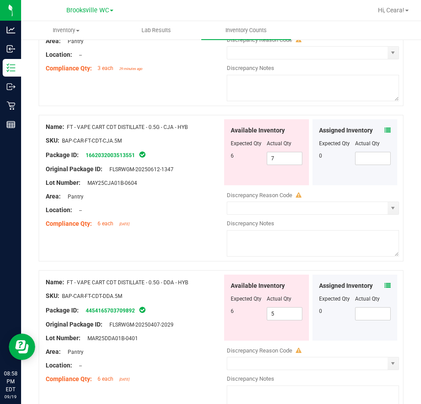
scroll to position [2254, 0]
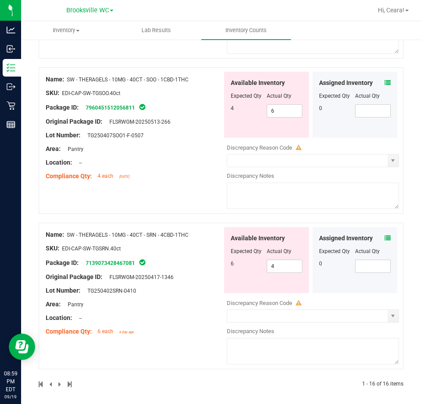
click at [385, 235] on icon at bounding box center [388, 238] width 6 height 6
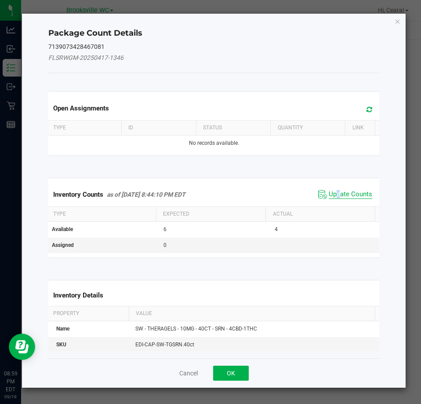
drag, startPoint x: 331, startPoint y: 190, endPoint x: 336, endPoint y: 194, distance: 6.5
click at [334, 195] on span "Update Counts" at bounding box center [345, 194] width 59 height 13
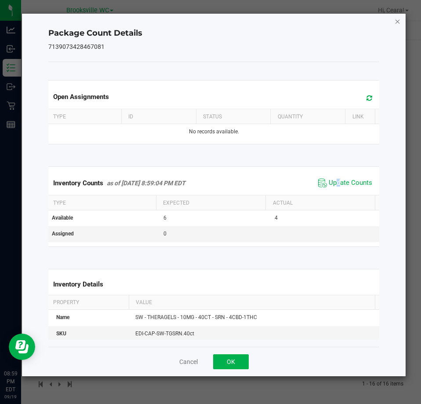
click at [395, 23] on icon "Close" at bounding box center [398, 21] width 6 height 11
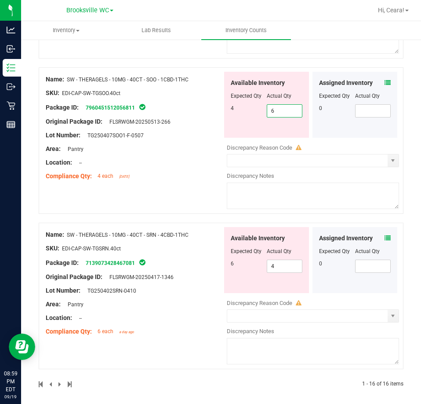
drag, startPoint x: 293, startPoint y: 104, endPoint x: 74, endPoint y: 147, distance: 222.4
click at [74, 147] on div "Name: SW - THERAGELS - 10MG - 40CT - SOO - 1CBD-1THC SKU: EDI-CAP-SW-TGSOO.40ct…" at bounding box center [221, 140] width 365 height 147
type input "4"
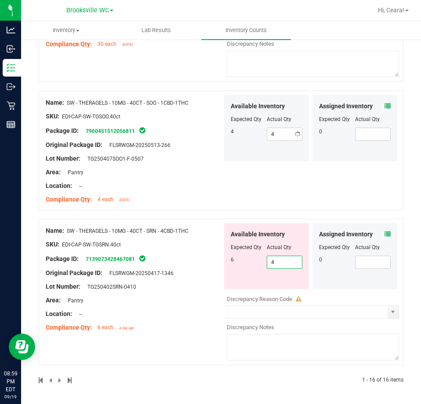
scroll to position [2227, 0]
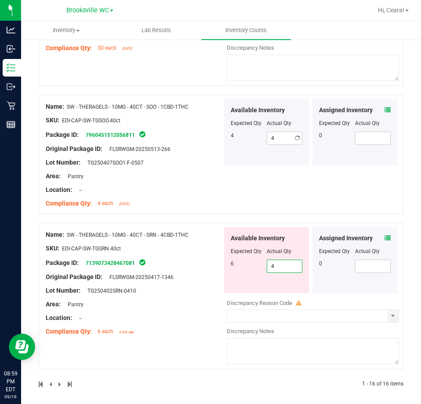
drag, startPoint x: 275, startPoint y: 264, endPoint x: 38, endPoint y: 249, distance: 237.6
type input "64"
click at [174, 194] on div at bounding box center [134, 196] width 177 height 4
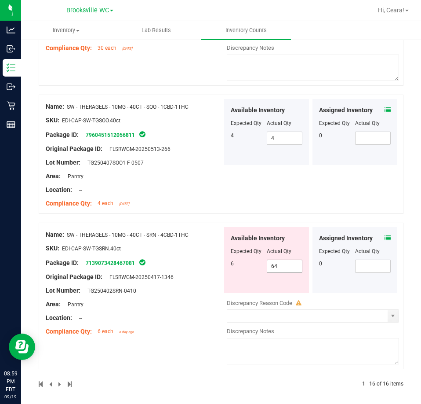
drag, startPoint x: 278, startPoint y: 256, endPoint x: 138, endPoint y: 233, distance: 142.3
click at [138, 238] on div "Name: SW - THERAGELS - 10MG - 40CT - SRN - 4CBD-1THC SKU: EDI-CAP-SW-TGSRN.40ct…" at bounding box center [221, 296] width 365 height 147
type input "6"
click at [154, 165] on div "Name: SW - THERAGELS - 10MG - 40CT - SOO - 1CBD-1THC SKU: EDI-CAP-SW-TGSOO.40ct…" at bounding box center [134, 155] width 177 height 112
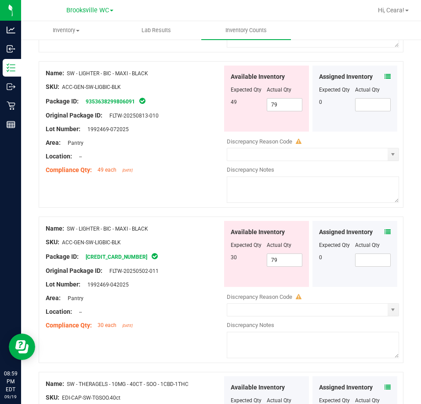
scroll to position [1935, 0]
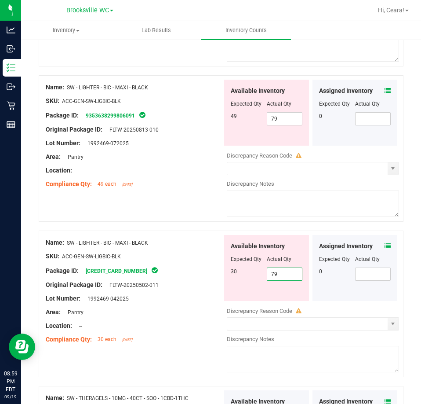
drag, startPoint x: 288, startPoint y: 268, endPoint x: 230, endPoint y: 252, distance: 60.2
click at [224, 269] on div "Available Inventory Expected Qty Actual Qty 30 79 79" at bounding box center [266, 268] width 85 height 66
type input "30"
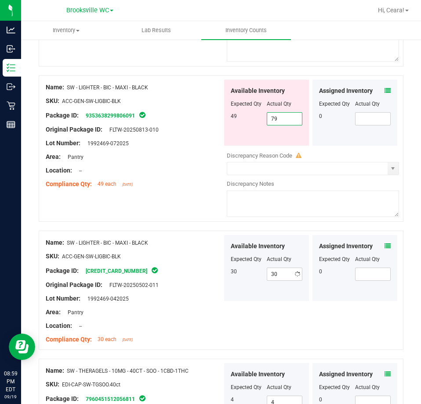
drag, startPoint x: 287, startPoint y: 114, endPoint x: 136, endPoint y: 124, distance: 151.7
click at [136, 124] on div "Name: SW - LIGHTER - BIC - MAXI - BLACK SKU: ACC-GEN-SW-LIGBIC-BLK Package ID: …" at bounding box center [221, 148] width 365 height 147
type input "49"
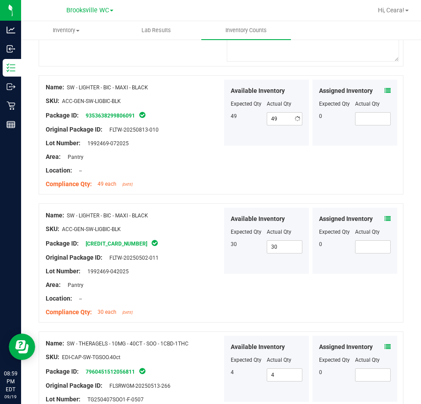
click at [179, 161] on div at bounding box center [134, 163] width 177 height 4
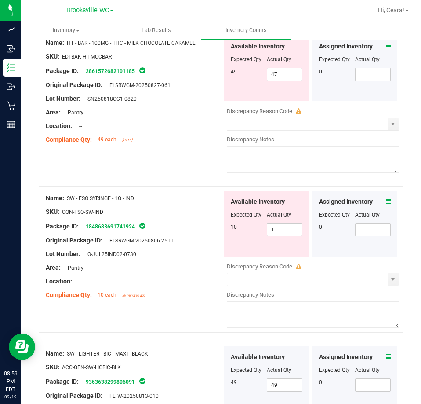
scroll to position [1627, 0]
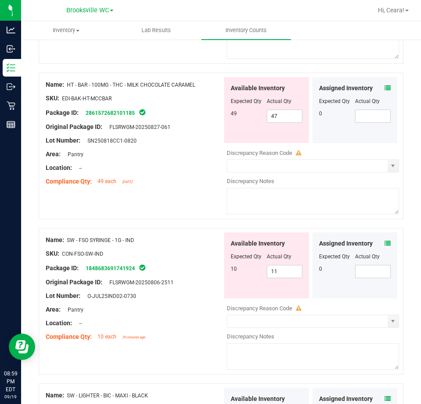
click at [286, 260] on div at bounding box center [267, 262] width 72 height 4
drag, startPoint x: 288, startPoint y: 265, endPoint x: 198, endPoint y: 255, distance: 90.3
click at [196, 263] on div "Name: SW - FSO SYRINGE - 1G - IND SKU: CON-FSO-SW-IND Package ID: 1848683691741…" at bounding box center [221, 301] width 365 height 147
type input "10"
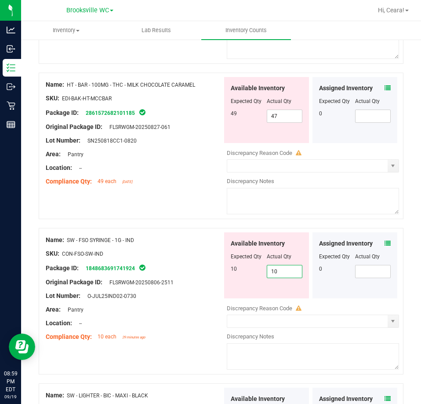
click at [199, 238] on div "Name: SW - FSO SYRINGE - 1G - IND" at bounding box center [134, 239] width 177 height 9
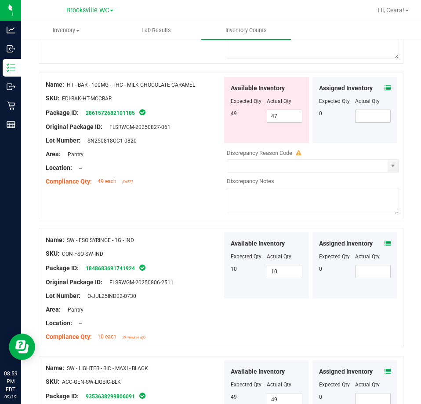
click at [385, 240] on icon at bounding box center [388, 243] width 6 height 6
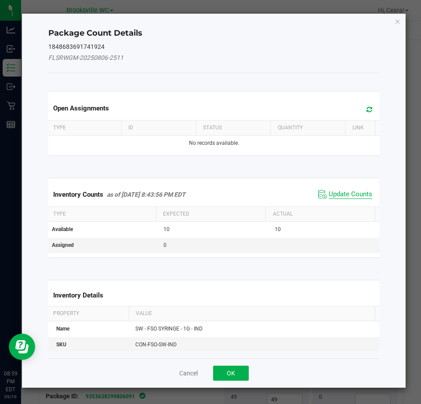
click at [359, 191] on span "Update Counts" at bounding box center [351, 194] width 44 height 9
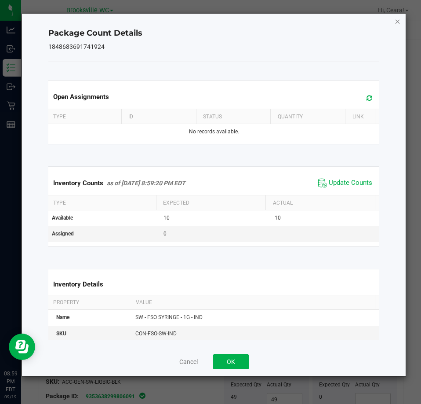
click at [395, 23] on icon "Close" at bounding box center [398, 21] width 6 height 11
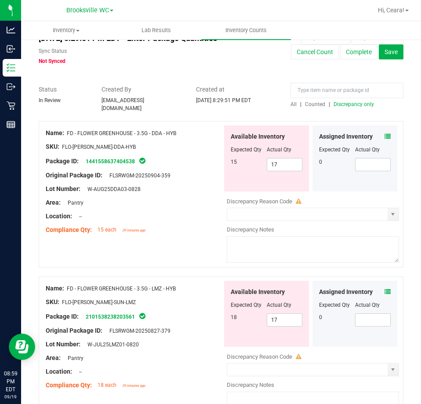
scroll to position [0, 0]
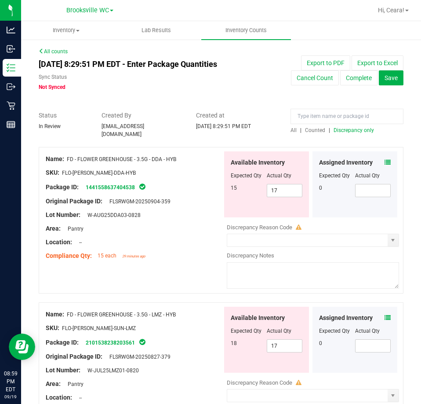
click at [359, 128] on span "Discrepancy only" at bounding box center [354, 130] width 40 height 6
drag, startPoint x: 277, startPoint y: 184, endPoint x: 197, endPoint y: 187, distance: 80.5
click at [197, 187] on div "Name: FT - CANNABIS FLOWER - 3.5G - MPA - SAT SKU: [PERSON_NAME]-FT-CAN-MPA Pac…" at bounding box center [221, 220] width 365 height 147
type input "18"
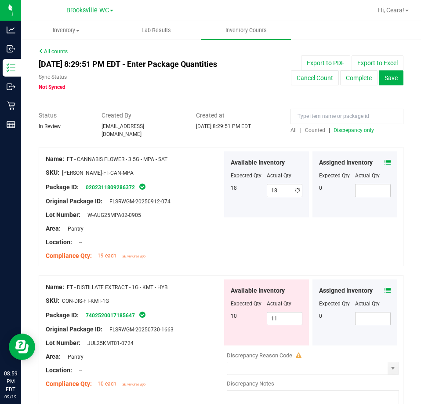
click at [191, 227] on div "Area: Pantry" at bounding box center [134, 228] width 177 height 9
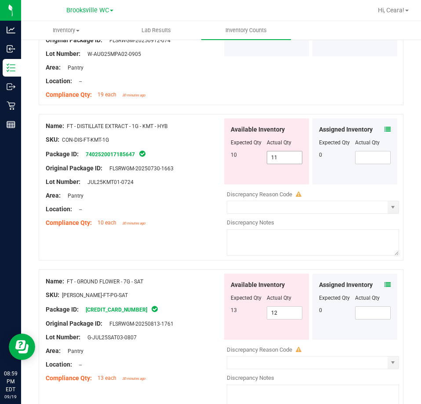
scroll to position [176, 0]
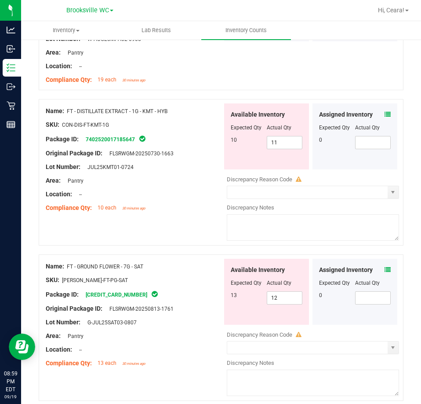
click at [385, 267] on icon at bounding box center [388, 270] width 6 height 6
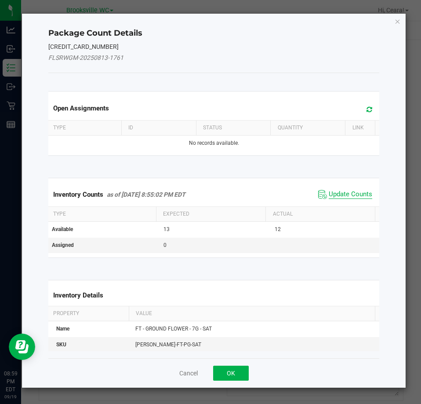
click at [345, 193] on span "Update Counts" at bounding box center [351, 194] width 44 height 9
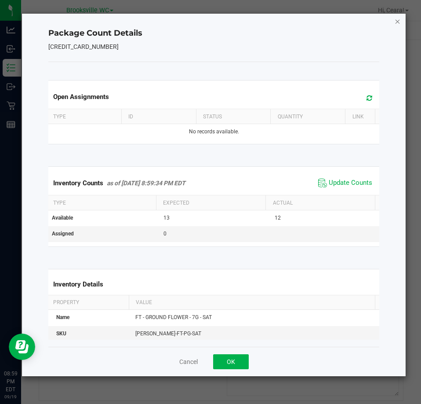
click at [397, 20] on icon "Close" at bounding box center [398, 21] width 6 height 11
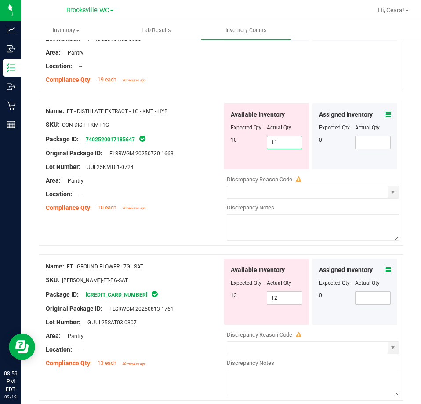
drag, startPoint x: 288, startPoint y: 141, endPoint x: 235, endPoint y: 143, distance: 52.4
click at [235, 143] on div "10 11 11" at bounding box center [267, 142] width 72 height 13
type input "10"
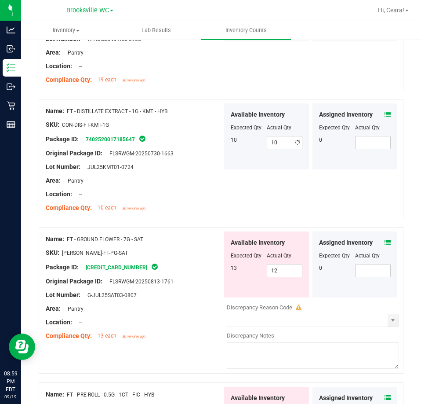
click at [195, 176] on div "Area: Pantry" at bounding box center [134, 180] width 177 height 9
drag, startPoint x: 286, startPoint y: 266, endPoint x: 176, endPoint y: 259, distance: 110.7
click at [181, 259] on div "Name: FT - GROUND FLOWER - 7G - SAT SKU: [PERSON_NAME]-FT-PG-SAT Package ID: [C…" at bounding box center [221, 300] width 365 height 147
type input "13"
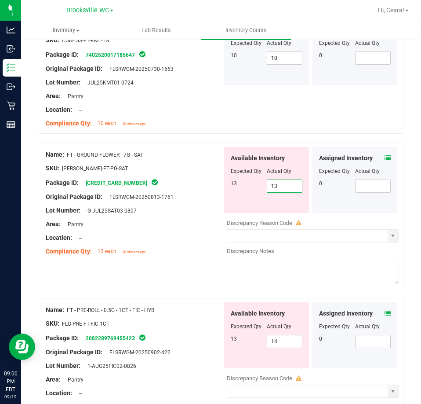
scroll to position [264, 0]
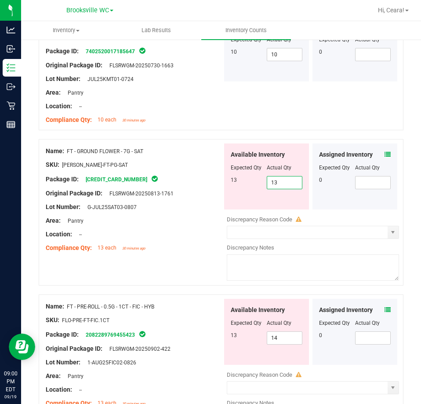
type input "13"
click at [199, 239] on div at bounding box center [134, 241] width 177 height 4
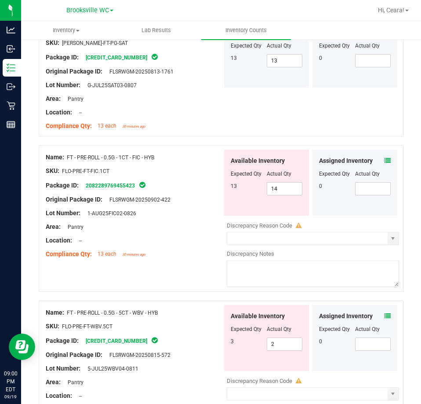
scroll to position [440, 0]
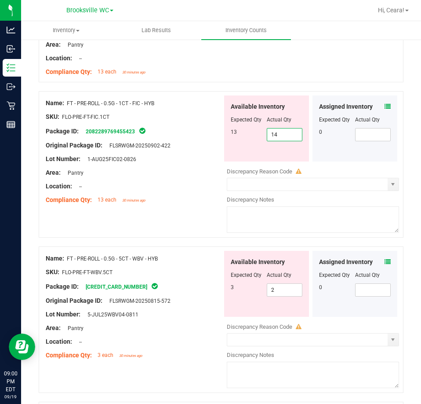
click at [223, 132] on div "Available Inventory Expected Qty Actual Qty 13 14 14" at bounding box center [267, 128] width 88 height 66
type input "13"
click at [206, 141] on div "Original Package ID: FLSRWGM-20250902-422" at bounding box center [134, 145] width 177 height 9
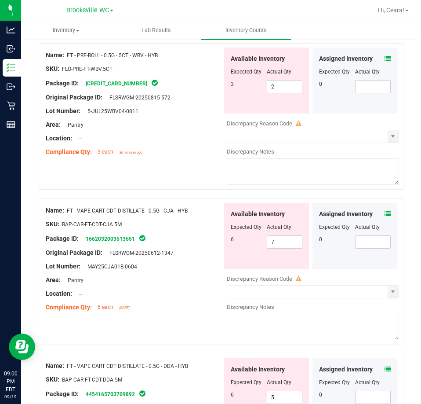
scroll to position [0, 0]
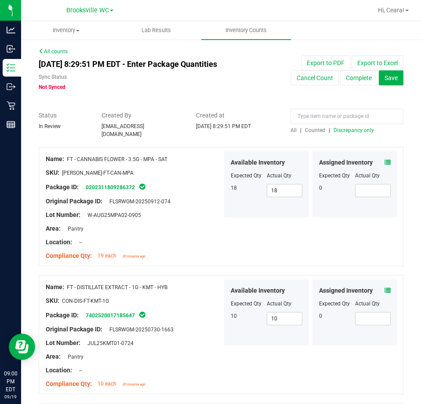
click at [354, 128] on span "Discrepancy only" at bounding box center [354, 130] width 40 height 6
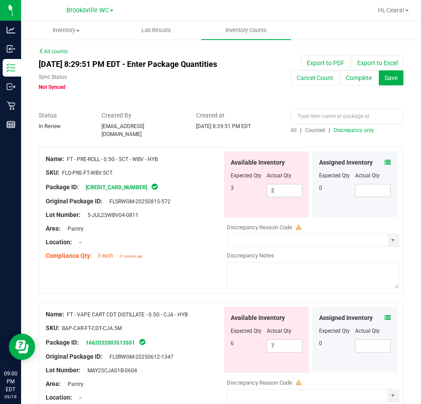
click at [377, 163] on div "Assigned Inventory Expected Qty Actual Qty 0" at bounding box center [355, 184] width 85 height 66
click at [385, 159] on icon at bounding box center [388, 162] width 6 height 6
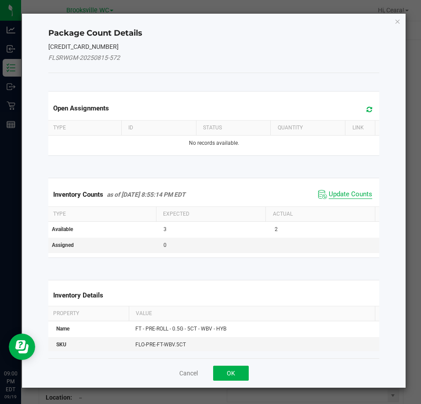
click at [344, 192] on span "Update Counts" at bounding box center [351, 194] width 44 height 9
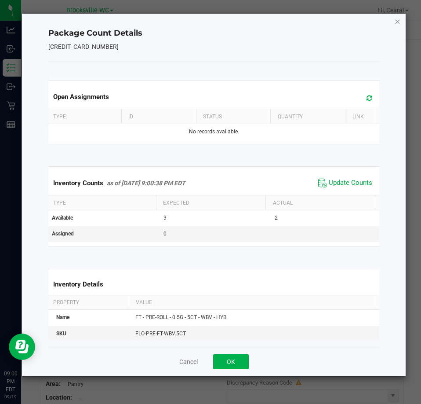
click at [395, 17] on icon "Close" at bounding box center [398, 21] width 6 height 11
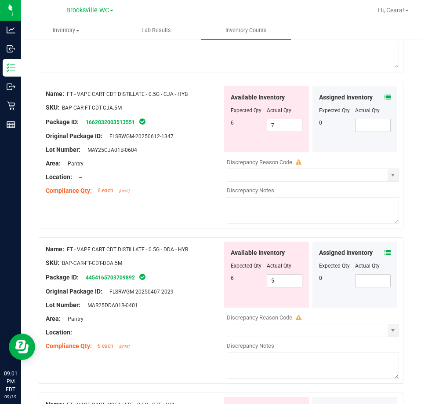
scroll to position [264, 0]
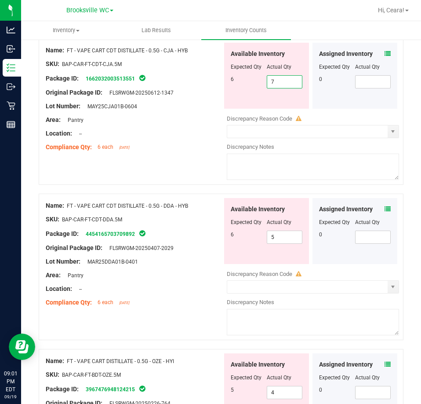
drag, startPoint x: 269, startPoint y: 77, endPoint x: 179, endPoint y: 75, distance: 90.2
click at [179, 75] on div "Name: FT - VAPE CART CDT DISTILLATE - 0.5G - CJA - HYB SKU: BAP-CAR-FT-CDT-CJA.…" at bounding box center [221, 111] width 365 height 147
type input "6"
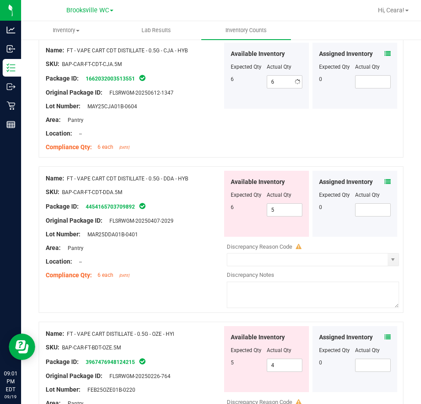
click at [206, 168] on div "Name: FT - PRE-ROLL - 0.5G - 5CT - WBV - HYB SKU: FLO-PRE-FT-WBV.5CT Package ID…" at bounding box center [221, 262] width 365 height 759
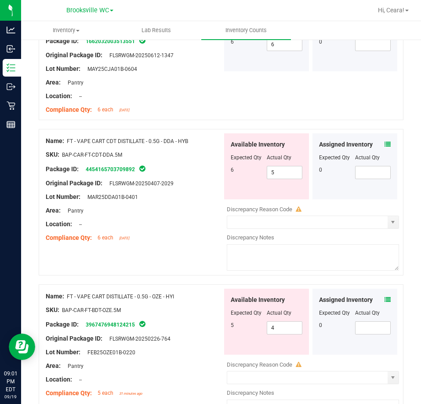
scroll to position [352, 0]
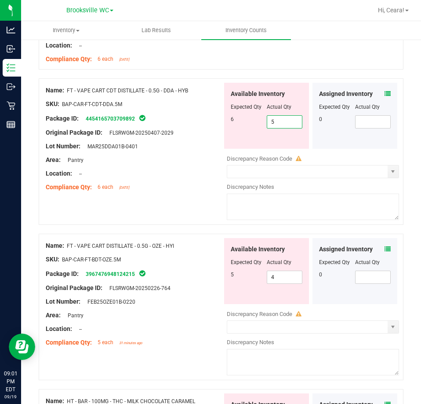
drag, startPoint x: 282, startPoint y: 121, endPoint x: 241, endPoint y: 122, distance: 41.4
click at [237, 122] on div "6 5 5" at bounding box center [267, 121] width 72 height 13
type input "6"
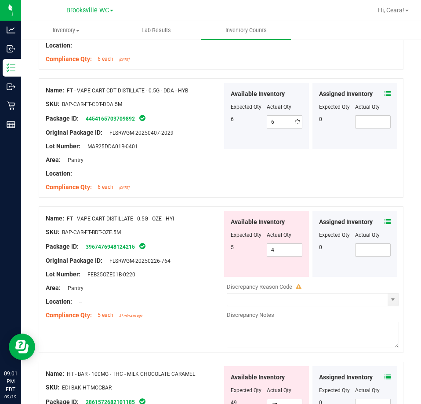
click at [145, 184] on div "Compliance Qty: 6 each [DATE]" at bounding box center [134, 187] width 177 height 9
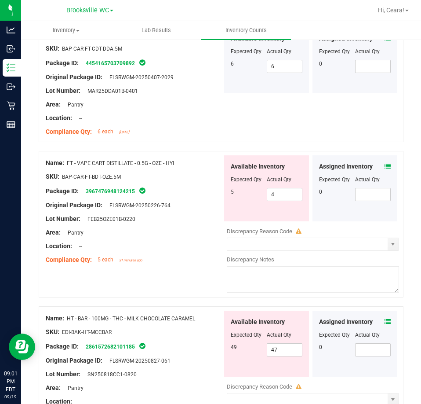
scroll to position [484, 0]
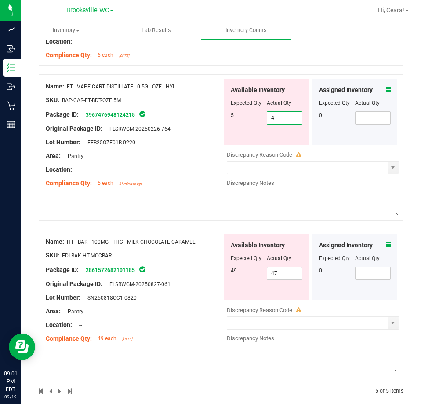
drag, startPoint x: 279, startPoint y: 118, endPoint x: 266, endPoint y: 95, distance: 26.4
click at [217, 117] on div "Name: FT - VAPE CART DISTILLATE - 0.5G - OZE - HYI SKU: BAP-CAR-FT-BDT-OZE.5M P…" at bounding box center [221, 147] width 365 height 147
type input "5"
click at [158, 196] on div "Name: FT - VAPE CART DISTILLATE - 0.5G - OZE - HYI SKU: BAP-CAR-FT-BDT-OZE.5M P…" at bounding box center [221, 147] width 365 height 147
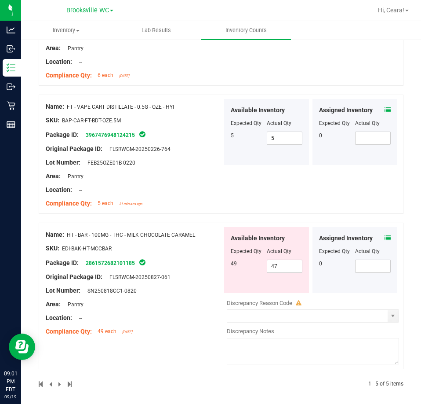
scroll to position [0, 0]
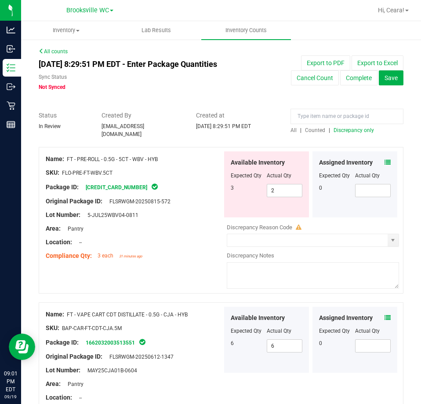
click at [363, 130] on span "Discrepancy only" at bounding box center [354, 130] width 40 height 6
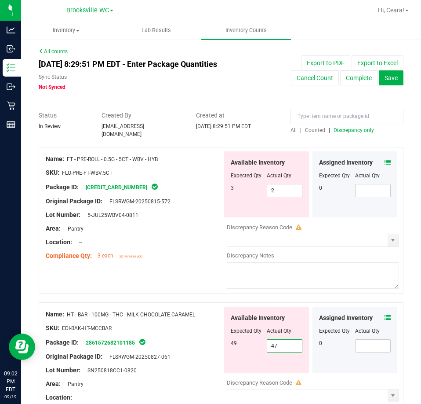
click at [293, 344] on span "47 47" at bounding box center [285, 345] width 36 height 13
click at [388, 241] on span "select" at bounding box center [393, 240] width 11 height 12
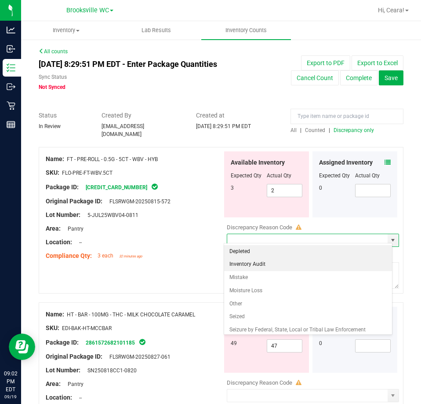
click at [300, 265] on li "Inventory Audit" at bounding box center [308, 264] width 169 height 13
type input "Inventory Audit"
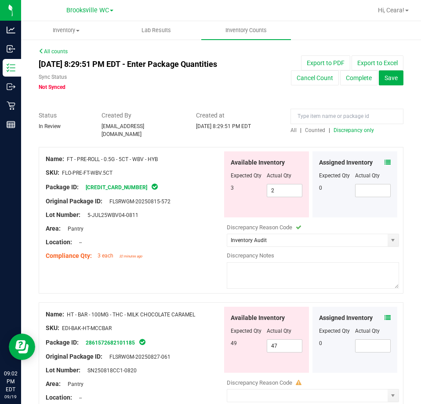
drag, startPoint x: 286, startPoint y: 279, endPoint x: 288, endPoint y: 274, distance: 5.5
click at [287, 277] on textarea at bounding box center [313, 275] width 172 height 26
drag, startPoint x: 355, startPoint y: 274, endPoint x: 103, endPoint y: 213, distance: 259.9
click at [107, 220] on div "Name: FT - PRE-ROLL - 0.5G - 5CT - WBV - HYB SKU: FLO-PRE-FT-WBV.5CT Package ID…" at bounding box center [221, 220] width 365 height 147
type textarea "Down 1: will investigate audit logs"
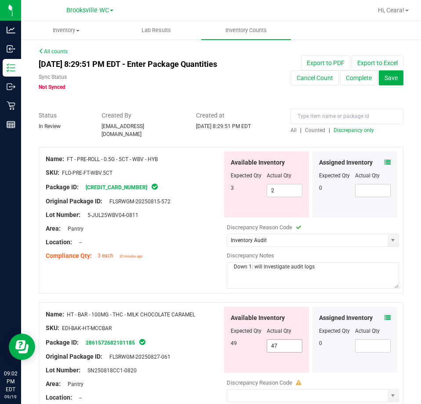
drag, startPoint x: 280, startPoint y: 339, endPoint x: 94, endPoint y: 264, distance: 200.7
click at [94, 271] on div "Name: FT - PRE-ROLL - 0.5G - 5CT - WBV - HYB SKU: FLO-PRE-FT-WBV.5CT Package ID…" at bounding box center [221, 307] width 365 height 321
type input "49"
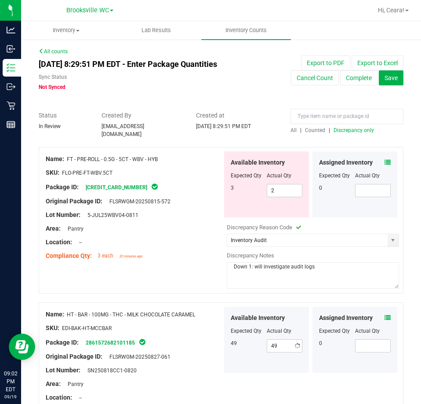
click at [286, 293] on div at bounding box center [221, 297] width 365 height 9
click at [367, 128] on span "Discrepancy only" at bounding box center [354, 130] width 40 height 6
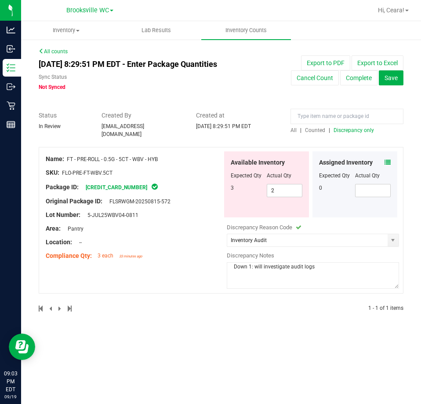
click at [352, 131] on span "Discrepancy only" at bounding box center [354, 130] width 40 height 6
click at [353, 129] on span "Discrepancy only" at bounding box center [354, 130] width 40 height 6
click at [351, 133] on span "Discrepancy only" at bounding box center [354, 130] width 40 height 6
click at [368, 78] on button "Complete" at bounding box center [359, 77] width 37 height 15
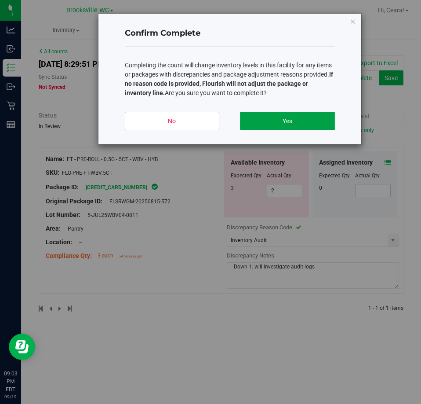
click at [311, 122] on button "Yes" at bounding box center [287, 121] width 95 height 18
